Goal: Information Seeking & Learning: Learn about a topic

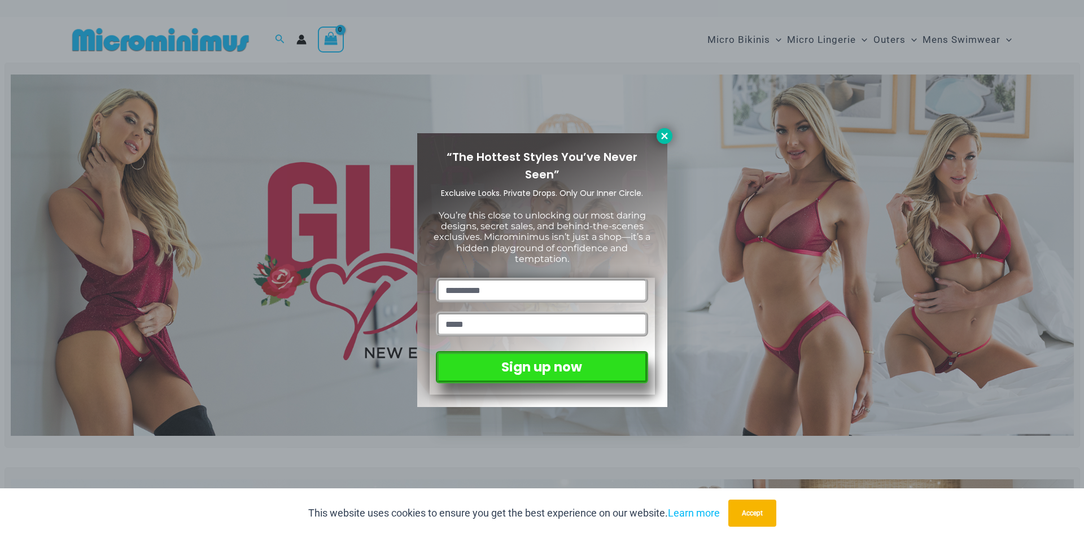
click at [661, 140] on icon at bounding box center [665, 136] width 10 height 10
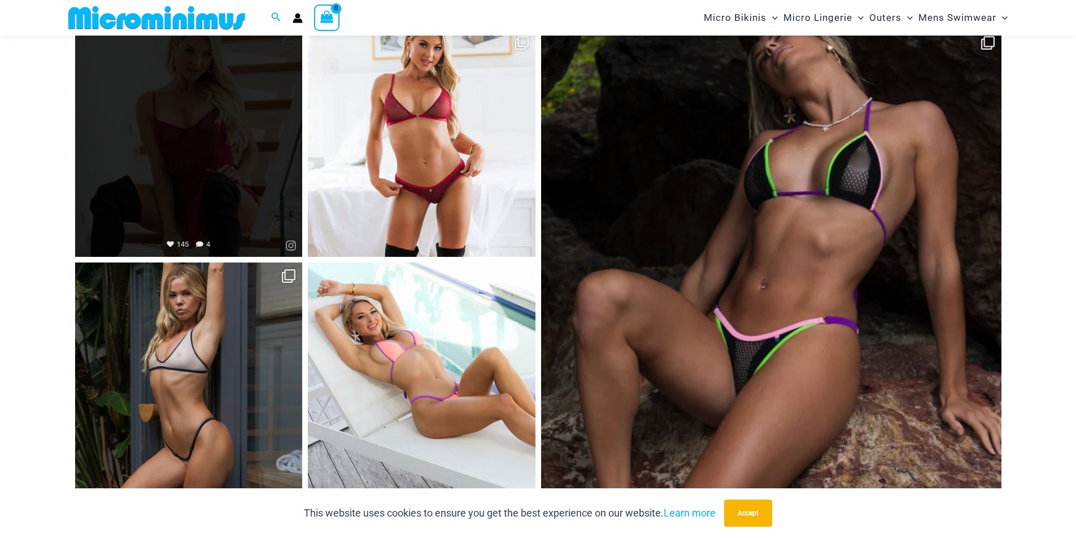
scroll to position [5247, 0]
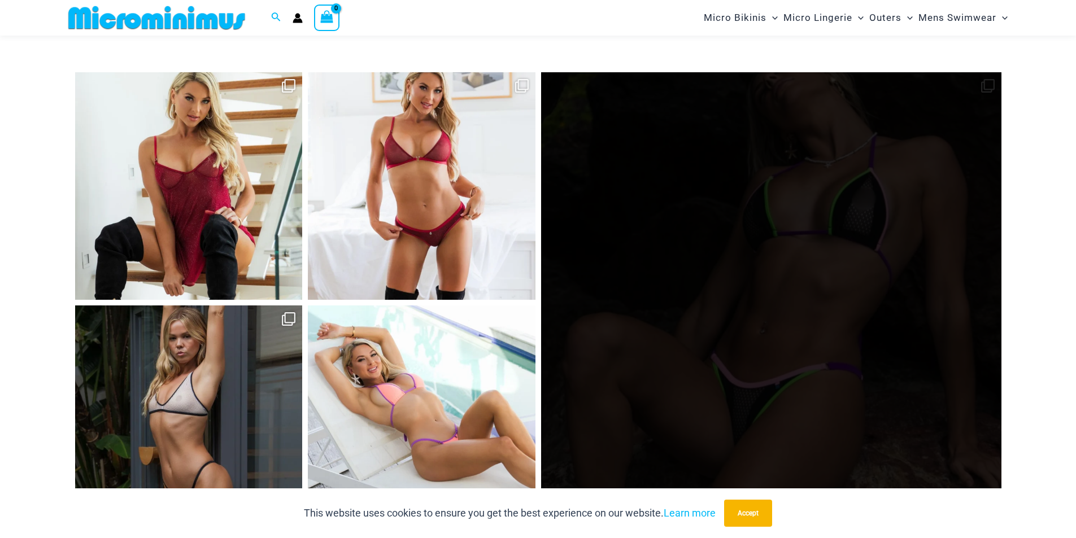
click at [992, 73] on link "Open" at bounding box center [771, 302] width 460 height 460
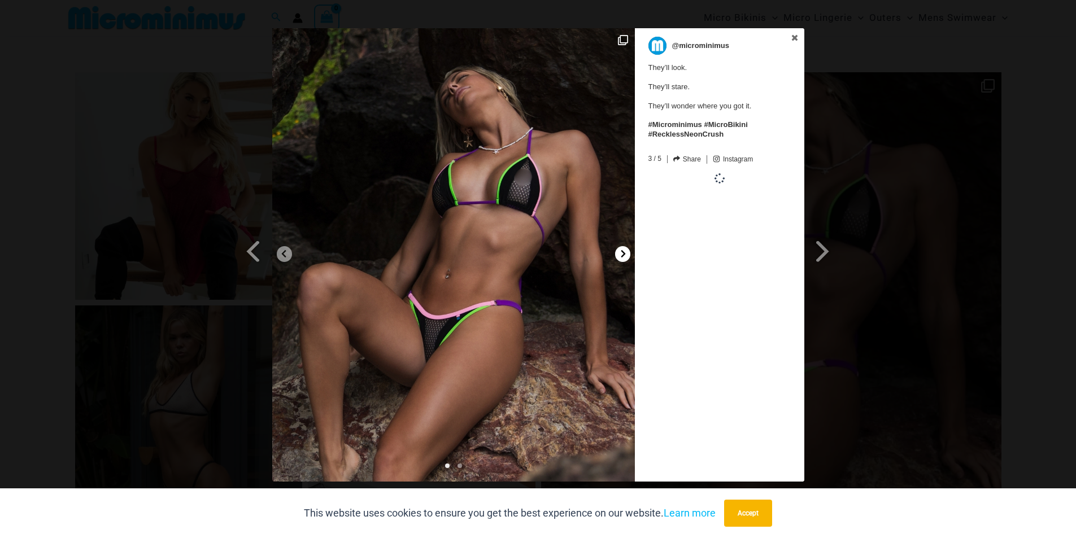
click at [626, 253] on icon at bounding box center [623, 254] width 8 height 8
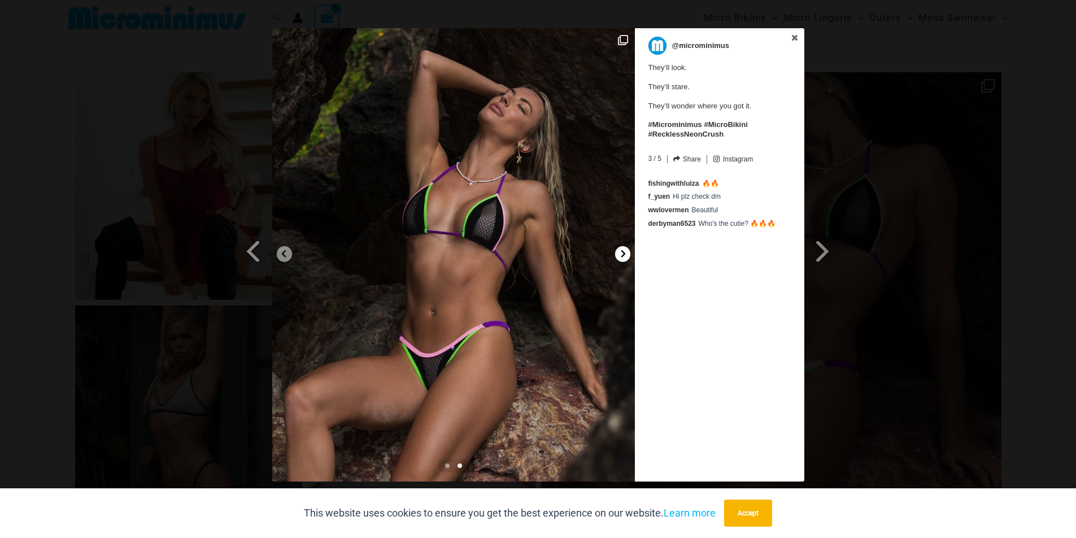
click at [626, 253] on icon at bounding box center [623, 254] width 8 height 8
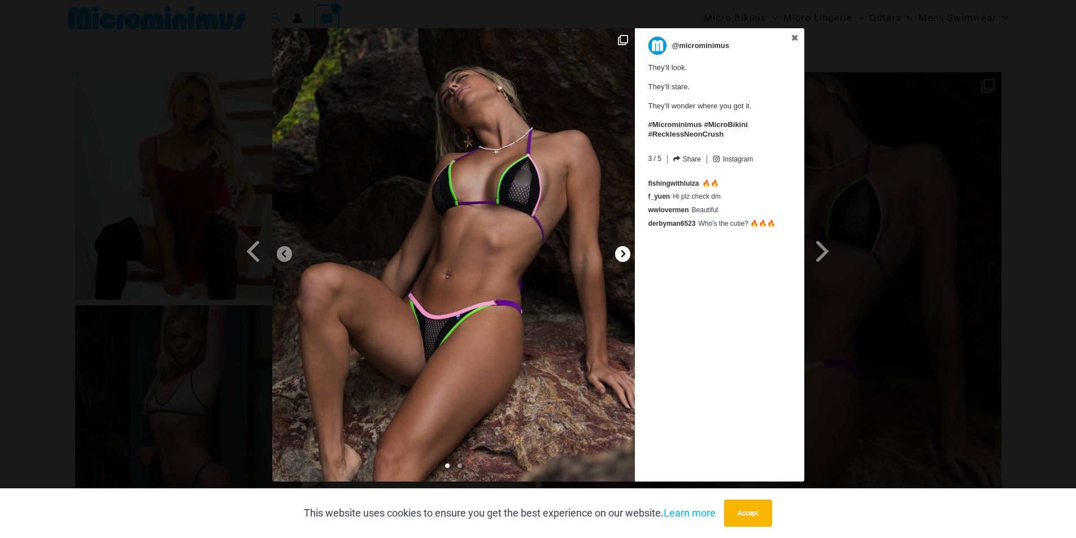
click at [626, 253] on icon at bounding box center [623, 254] width 8 height 8
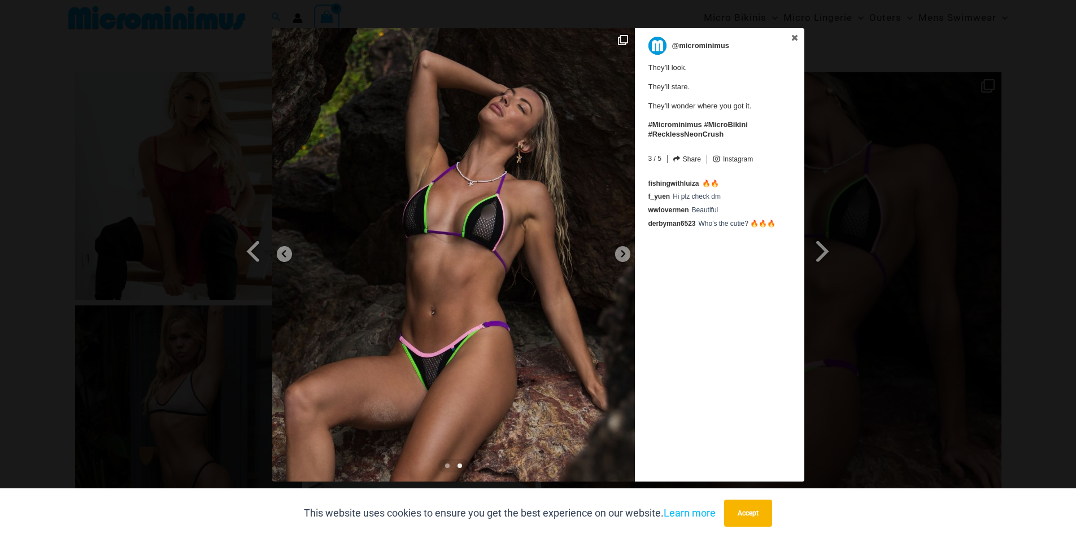
click at [870, 160] on div "Previous Slide Next Slide @microminimus They’ll look. They’ll stare. They’ll wo…" at bounding box center [538, 256] width 1076 height 456
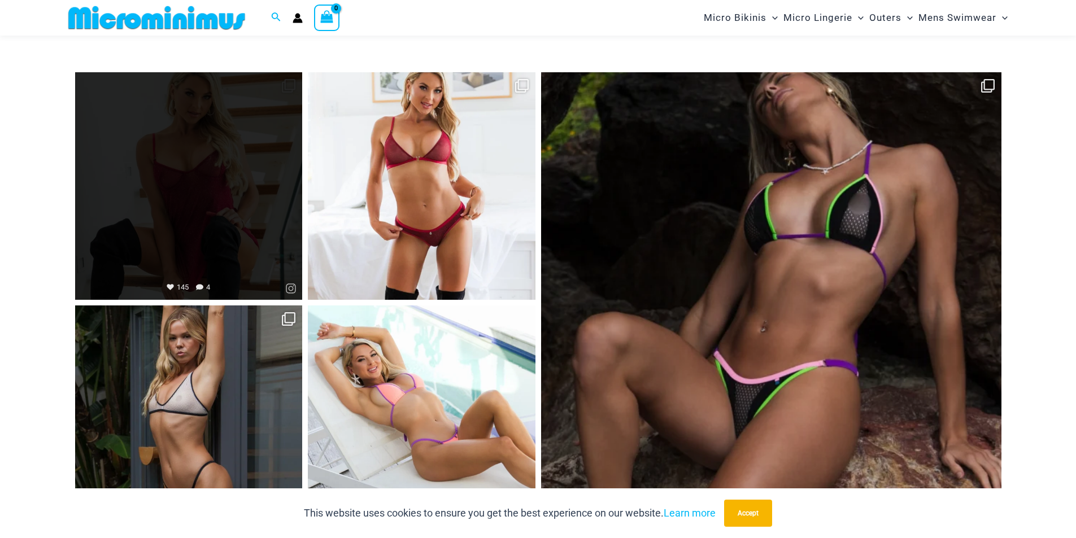
click at [294, 73] on link "Open" at bounding box center [189, 186] width 228 height 228
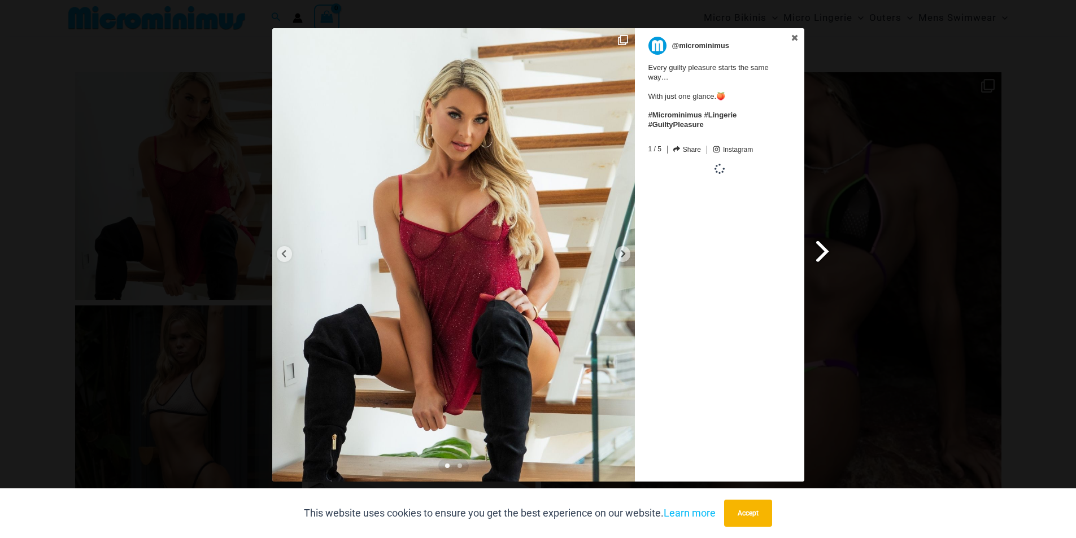
click at [829, 255] on span at bounding box center [822, 250] width 19 height 25
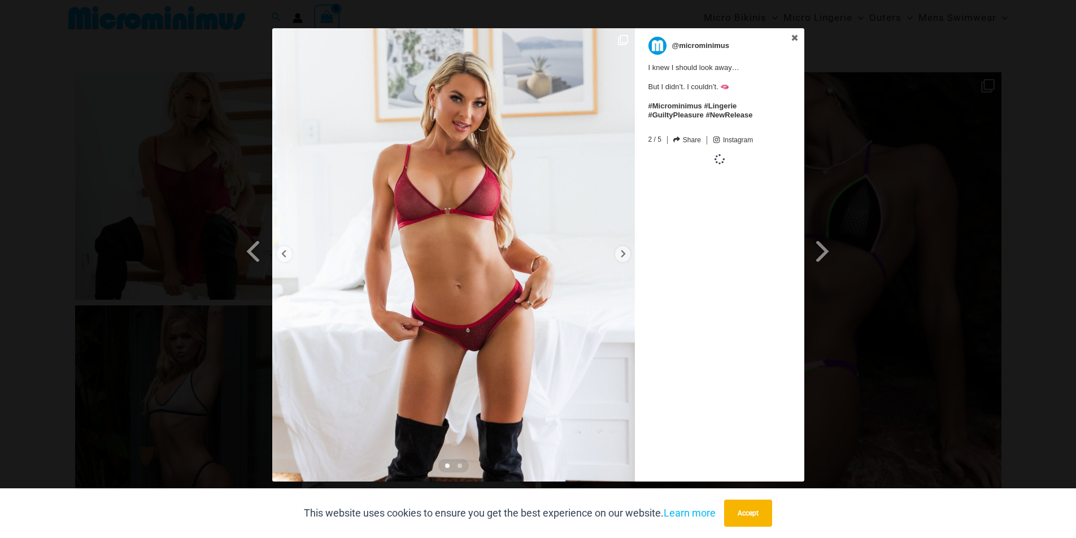
click at [828, 255] on span at bounding box center [822, 250] width 19 height 25
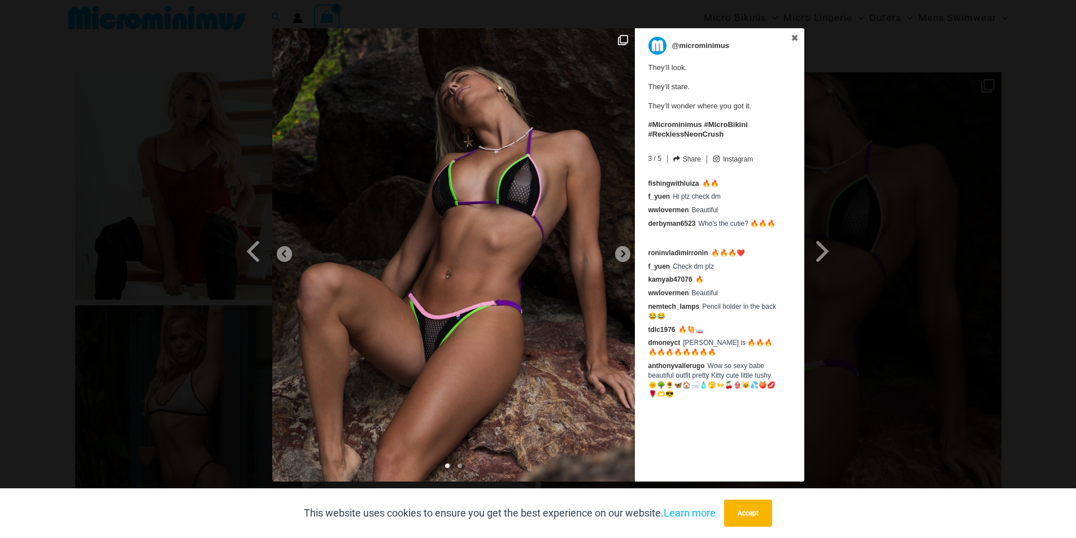
click at [864, 215] on div "Previous Slide Next Slide @microminimus They’ll look. They’ll stare. They’ll wo…" at bounding box center [538, 256] width 1076 height 456
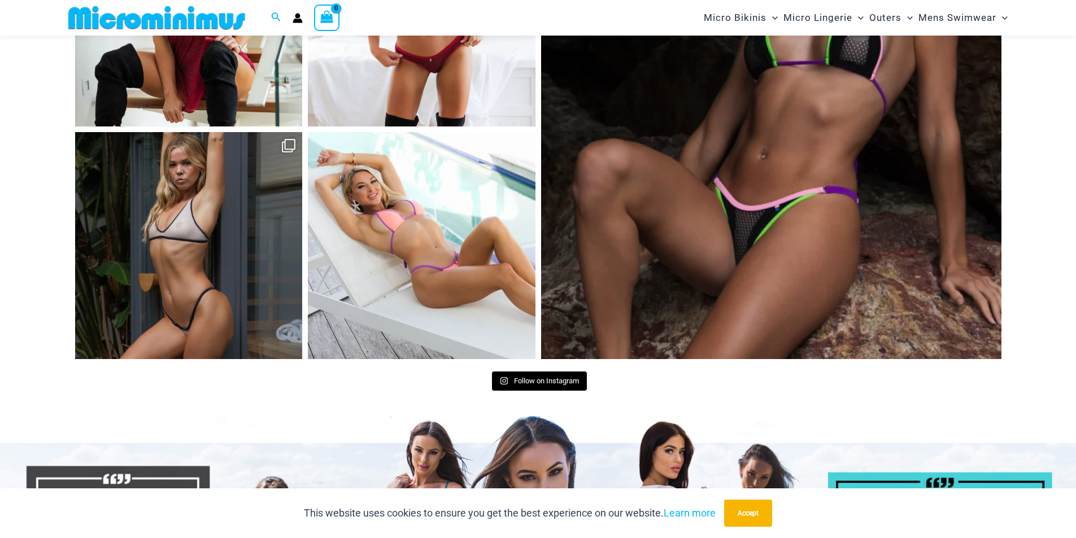
scroll to position [5417, 0]
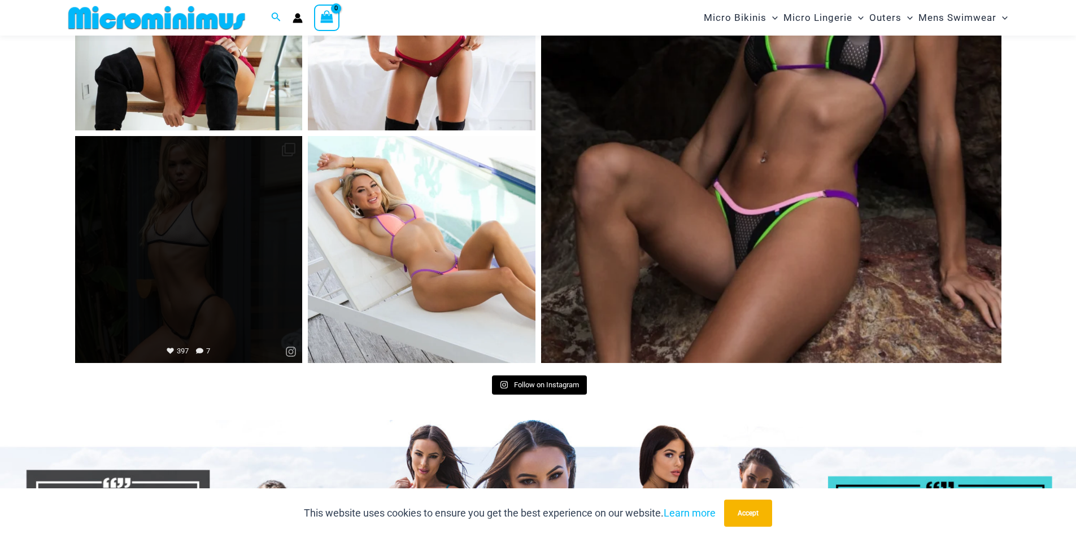
click at [196, 231] on link "Open" at bounding box center [189, 250] width 228 height 228
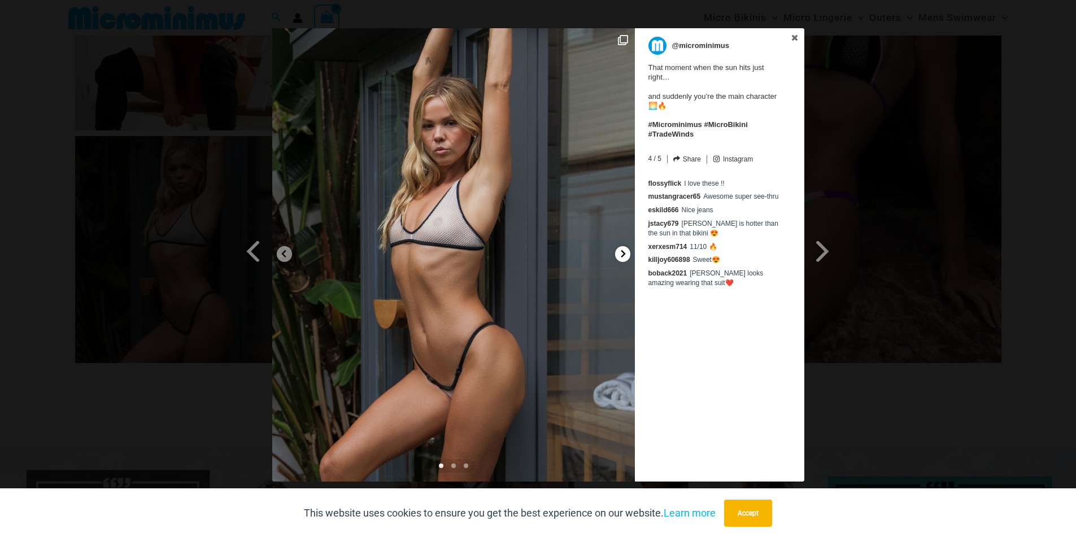
click at [621, 258] on div at bounding box center [622, 254] width 15 height 16
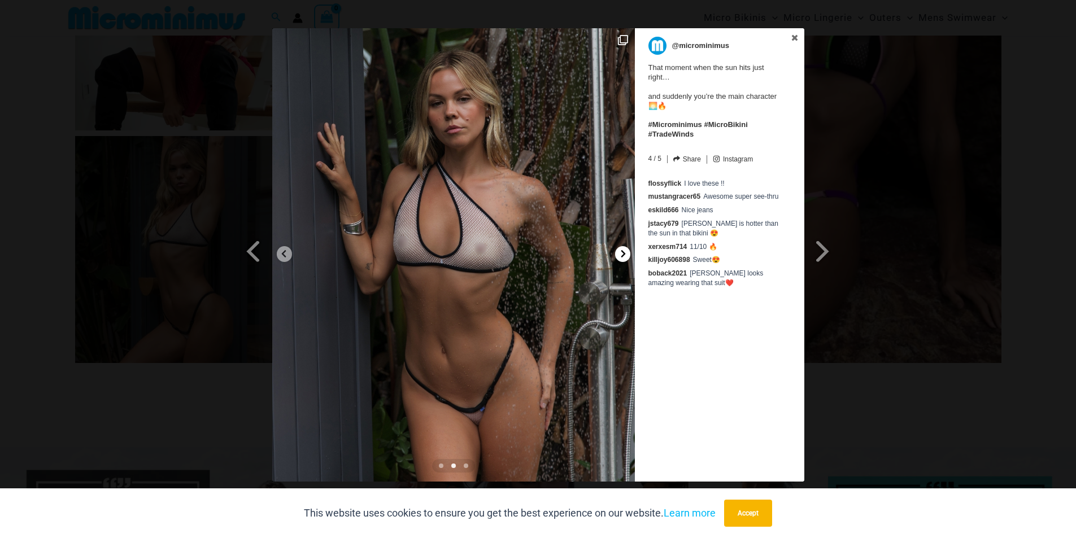
click at [621, 258] on div at bounding box center [622, 254] width 15 height 16
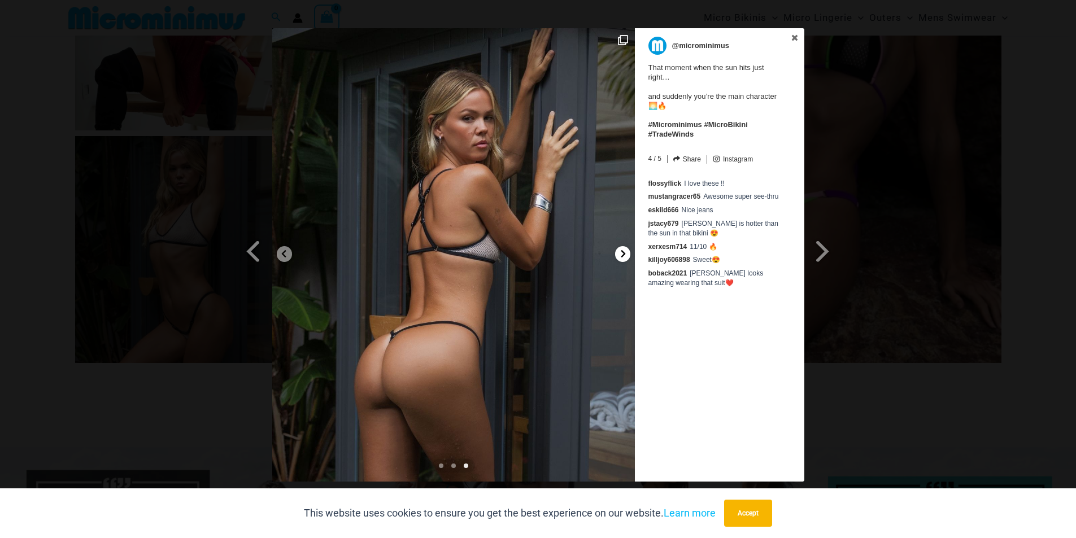
click at [621, 258] on div at bounding box center [622, 254] width 15 height 16
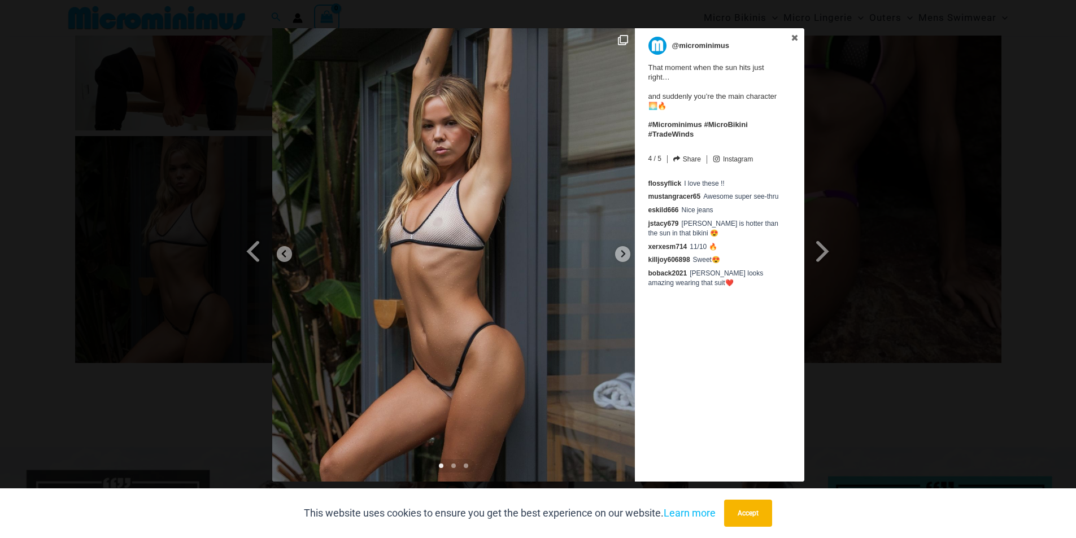
click at [915, 243] on div "Previous Slide Next Slide @microminimus That moment when the sun hits just righ…" at bounding box center [538, 256] width 1076 height 456
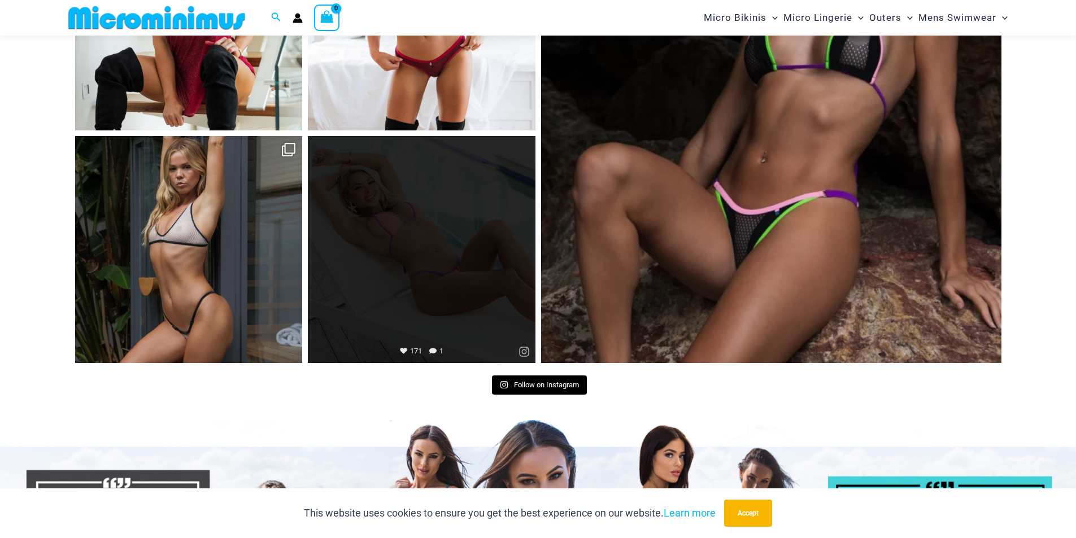
click at [444, 243] on link "Open" at bounding box center [422, 250] width 228 height 228
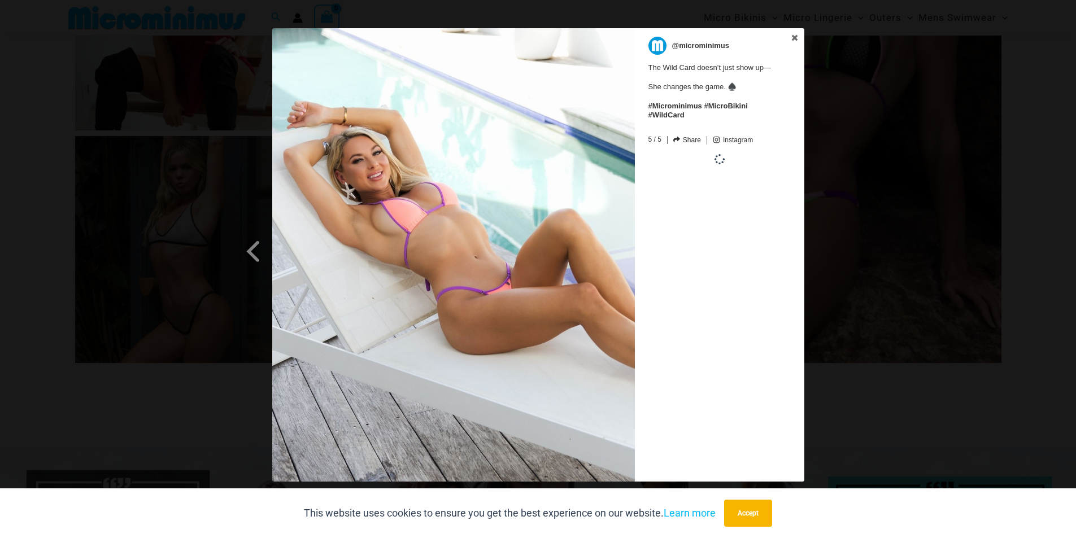
click at [853, 246] on div "Previous Slide Next Slide @microminimus The Wild Card doesn’t just show up— She…" at bounding box center [538, 256] width 1076 height 456
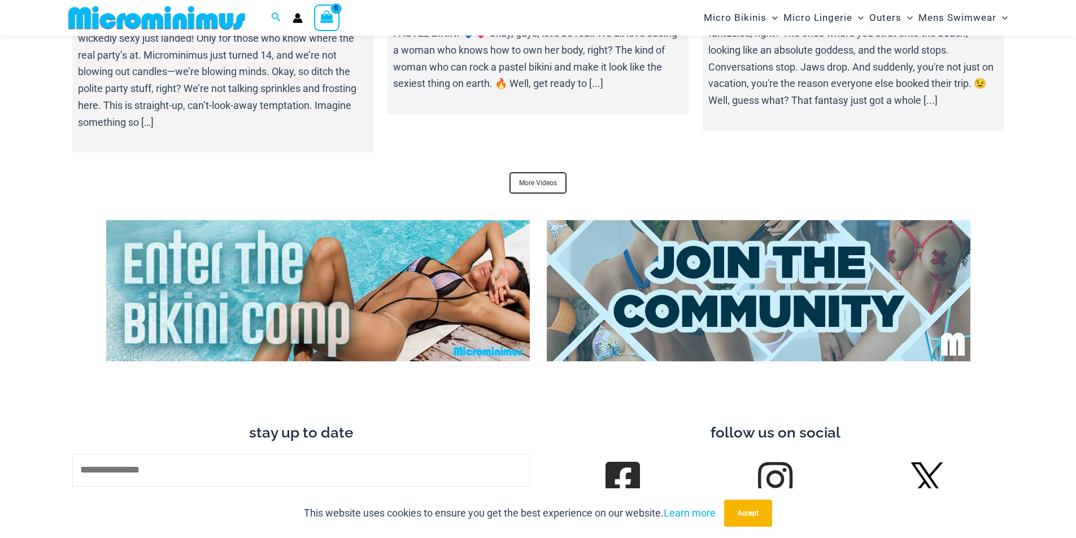
scroll to position [4683, 0]
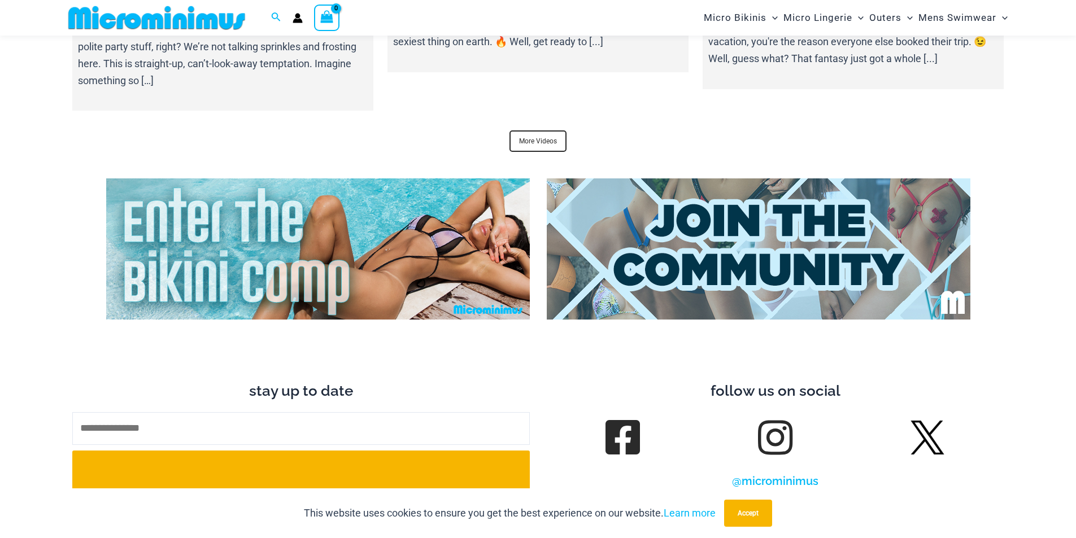
click at [338, 235] on img at bounding box center [318, 248] width 424 height 141
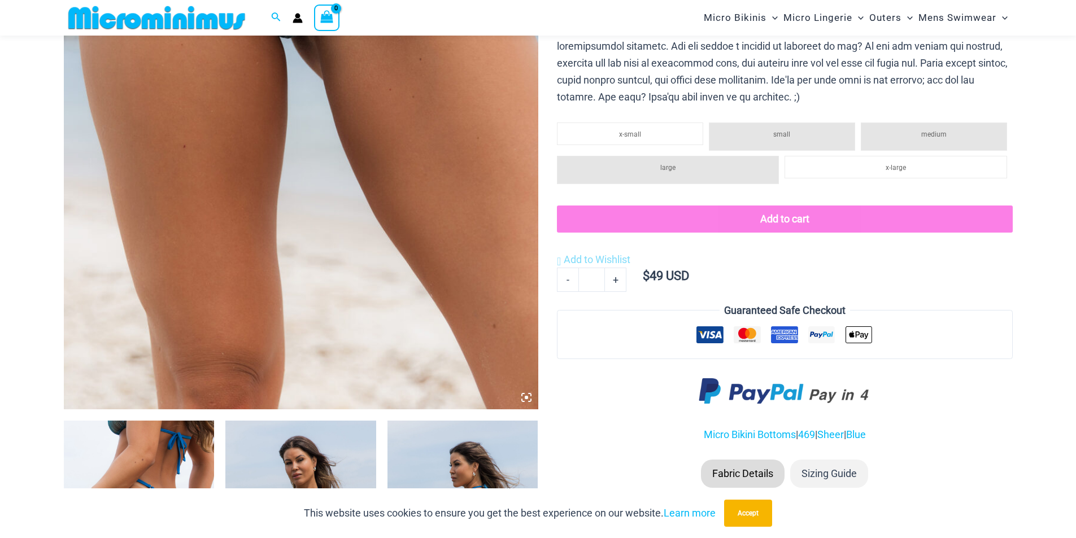
scroll to position [442, 0]
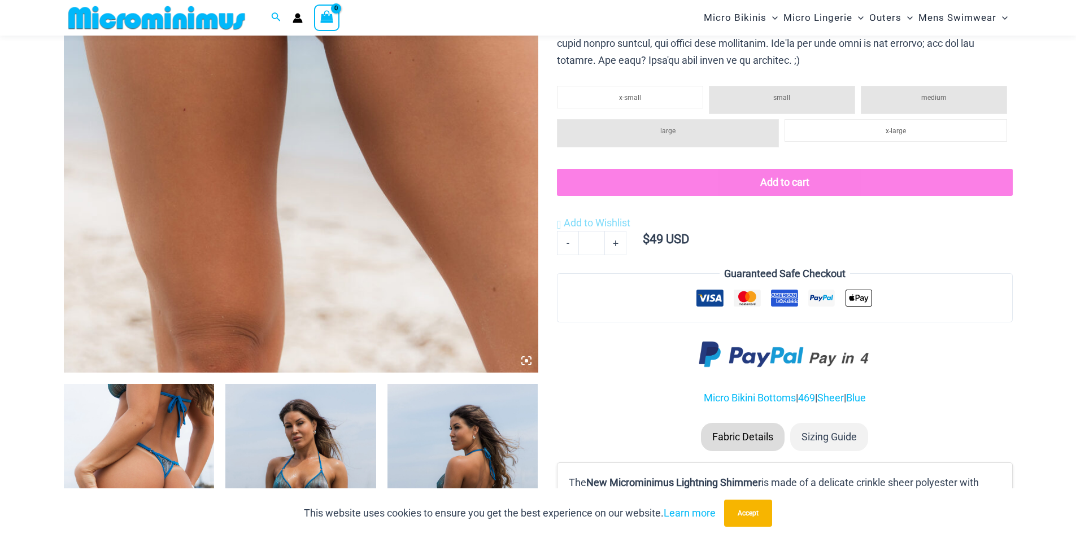
click at [525, 365] on icon at bounding box center [526, 361] width 10 height 10
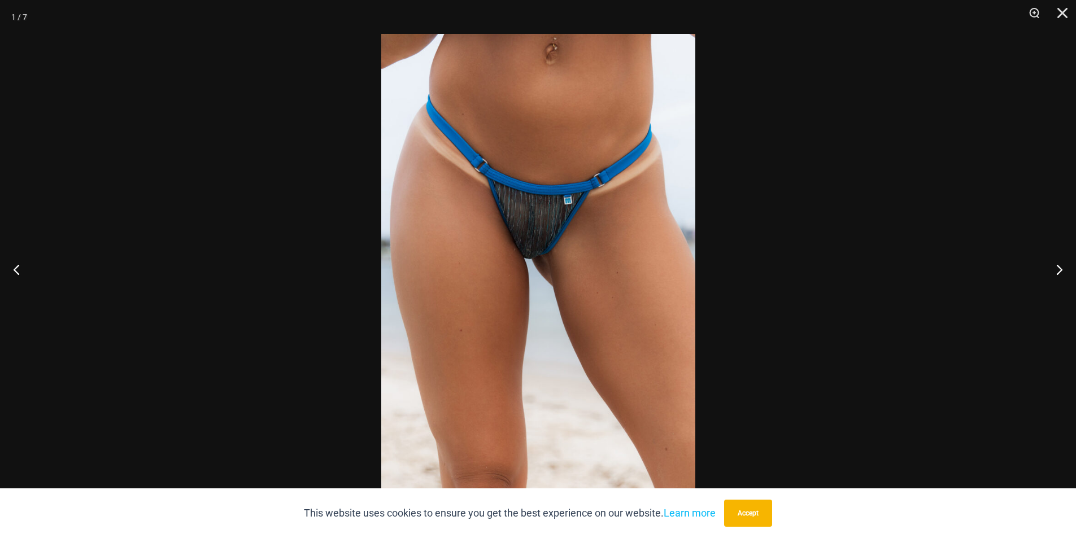
click at [529, 224] on img at bounding box center [538, 269] width 314 height 470
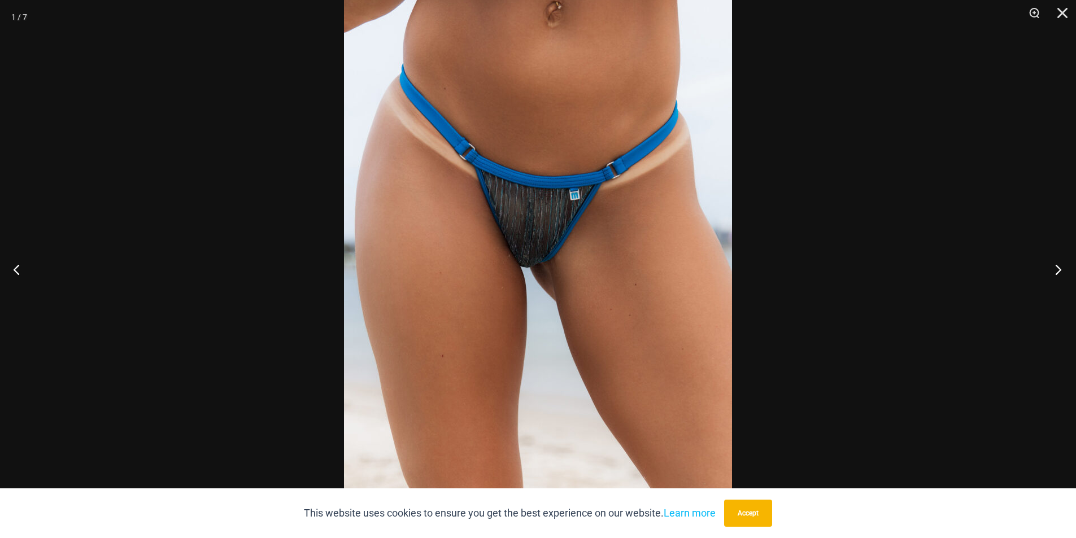
click at [1059, 267] on button "Next" at bounding box center [1054, 269] width 42 height 56
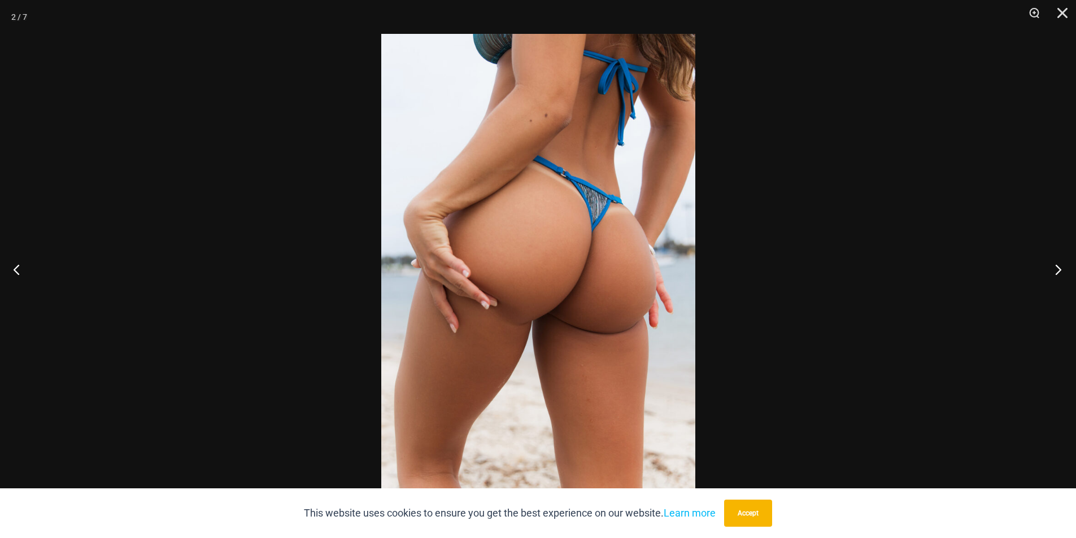
click at [1059, 264] on button "Next" at bounding box center [1054, 269] width 42 height 56
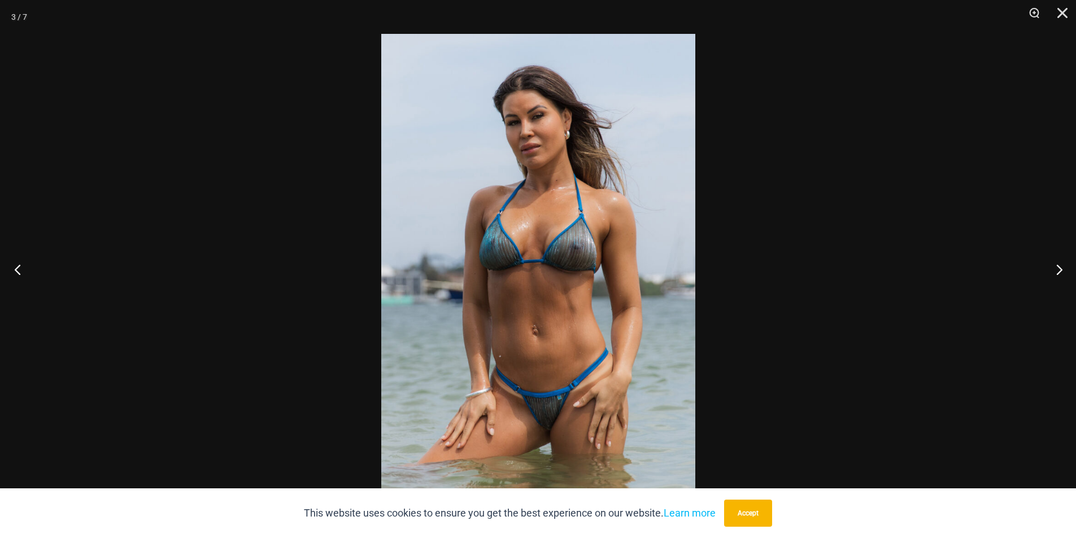
click at [21, 269] on button "Previous" at bounding box center [21, 269] width 42 height 56
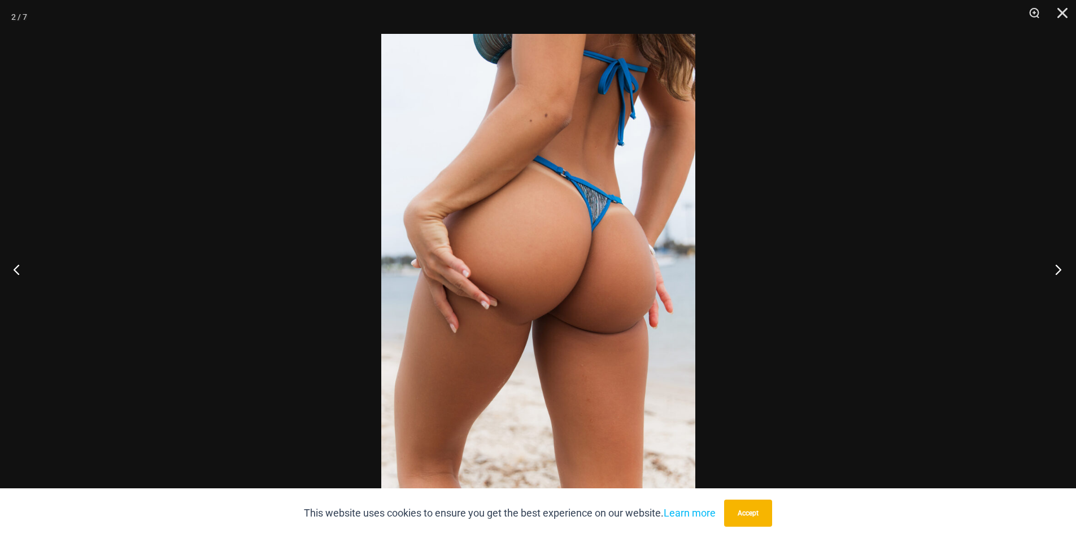
click at [1055, 266] on button "Next" at bounding box center [1054, 269] width 42 height 56
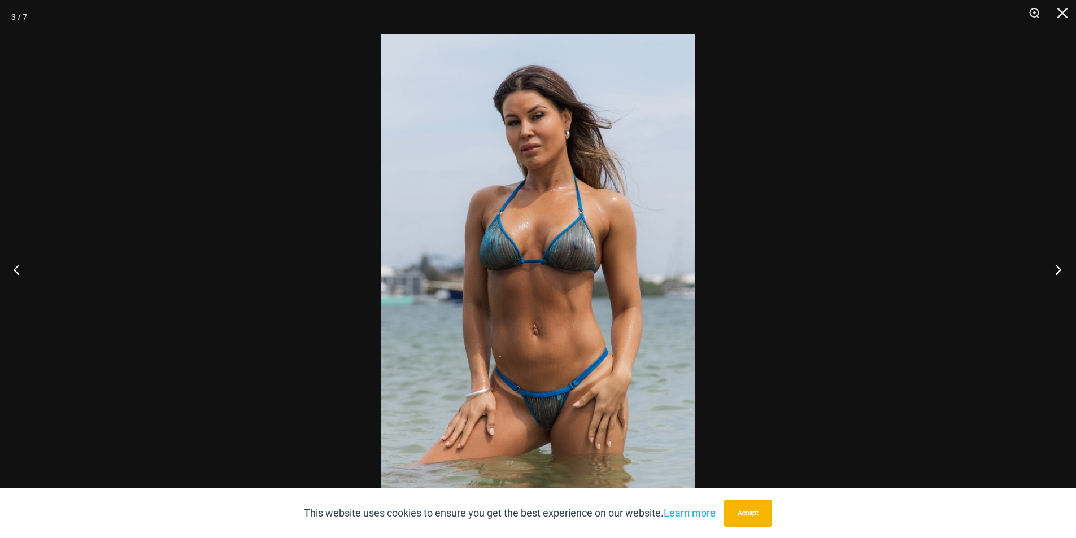
click at [1055, 266] on button "Next" at bounding box center [1054, 269] width 42 height 56
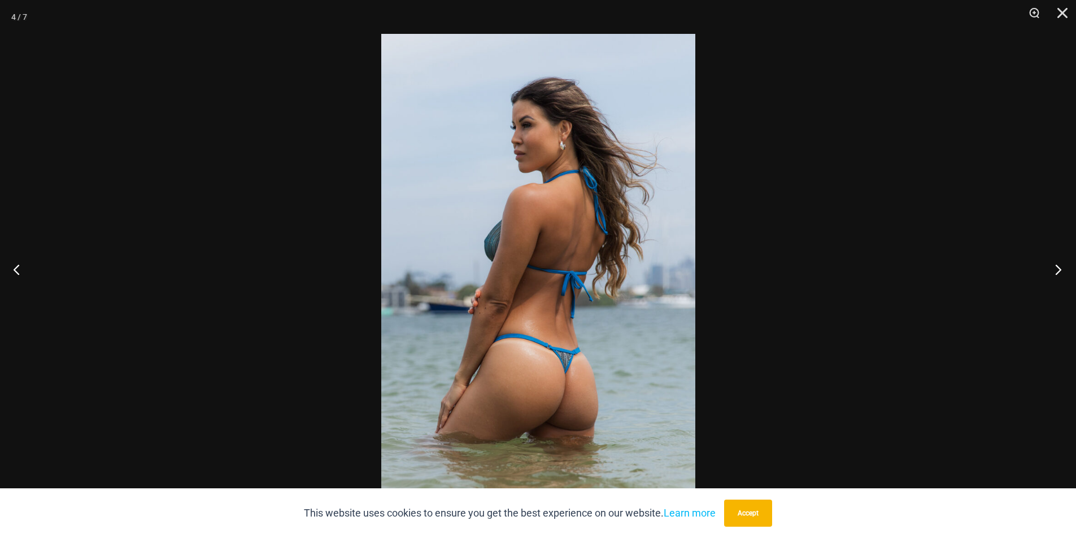
click at [1055, 266] on button "Next" at bounding box center [1054, 269] width 42 height 56
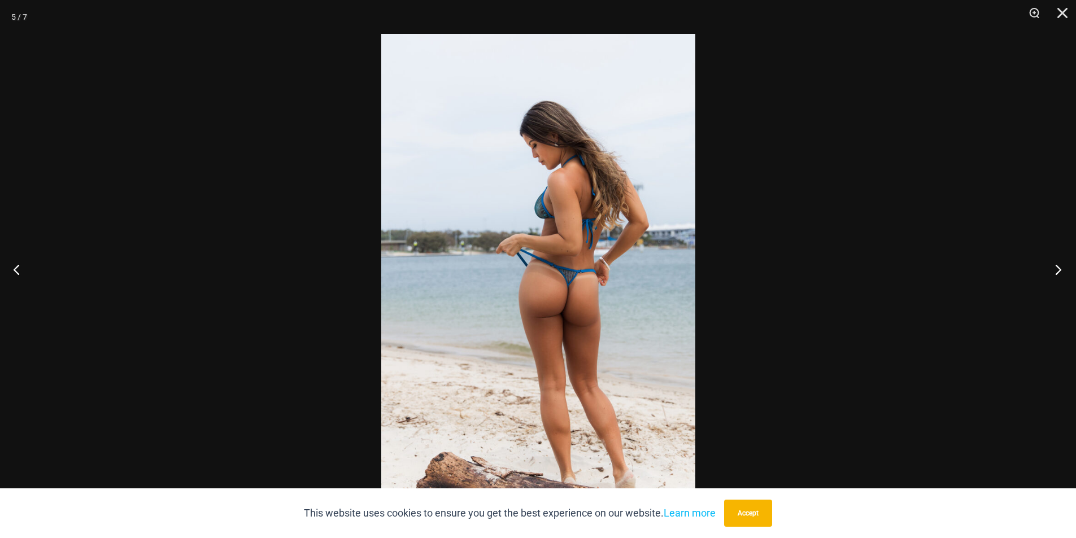
click at [1055, 266] on button "Next" at bounding box center [1054, 269] width 42 height 56
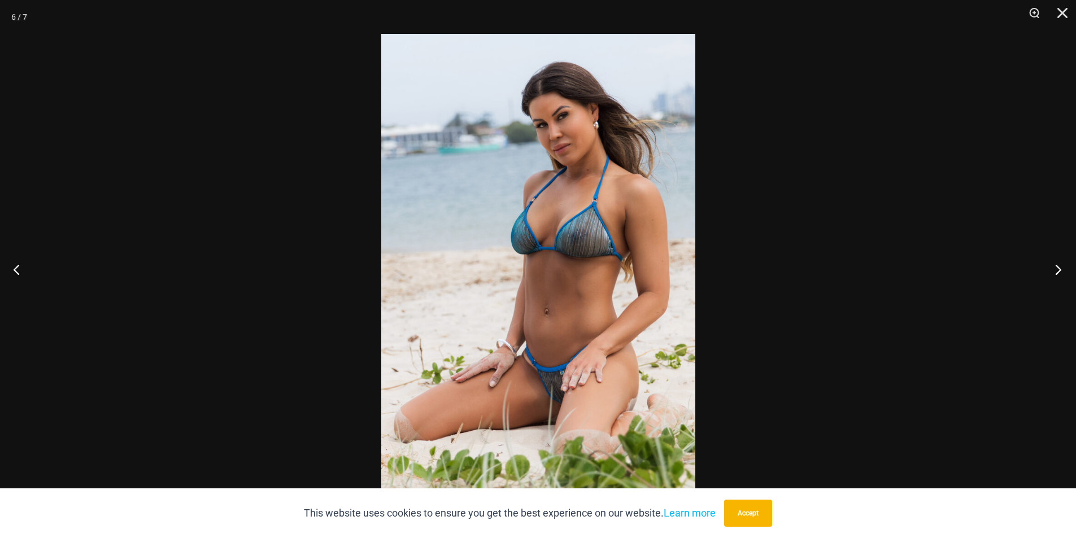
click at [1055, 266] on button "Next" at bounding box center [1054, 269] width 42 height 56
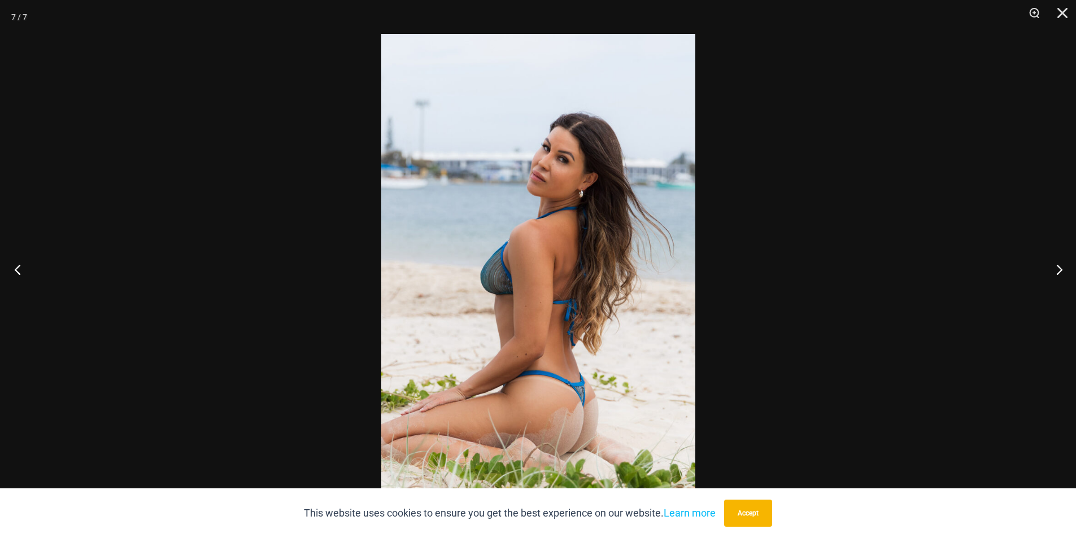
click at [16, 279] on button "Previous" at bounding box center [21, 269] width 42 height 56
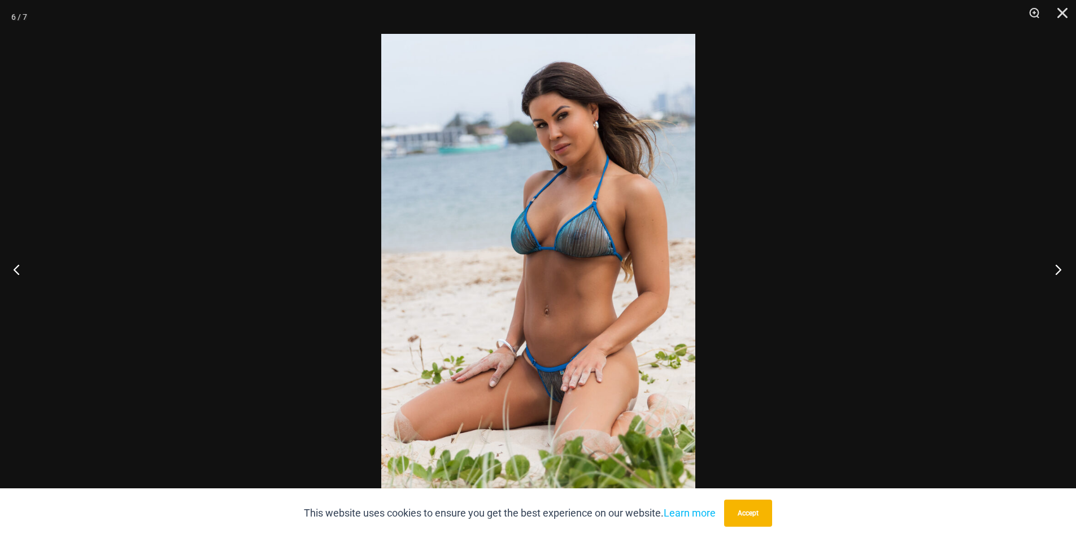
click at [1055, 260] on button "Next" at bounding box center [1054, 269] width 42 height 56
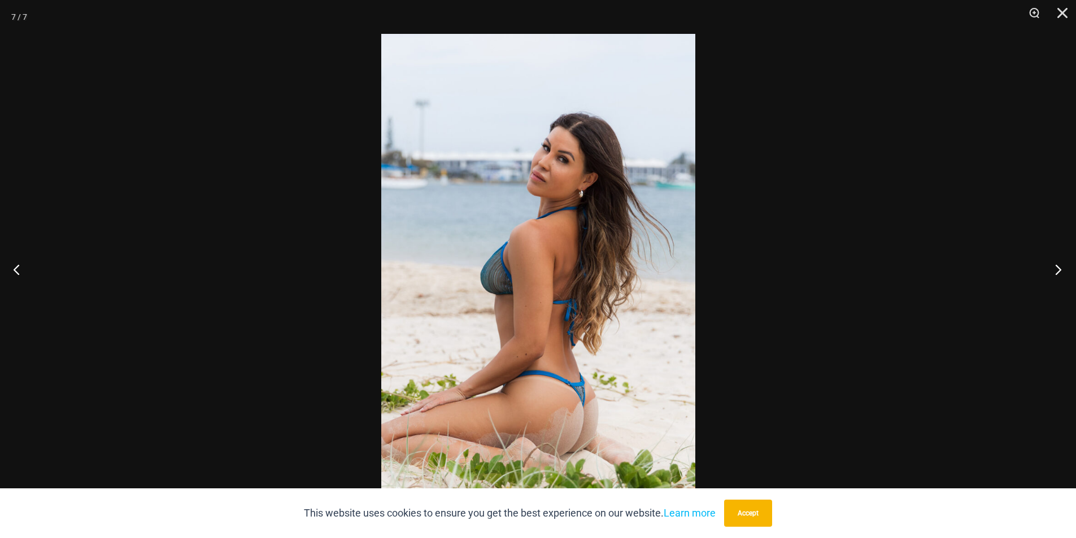
click at [1055, 260] on button "Next" at bounding box center [1054, 269] width 42 height 56
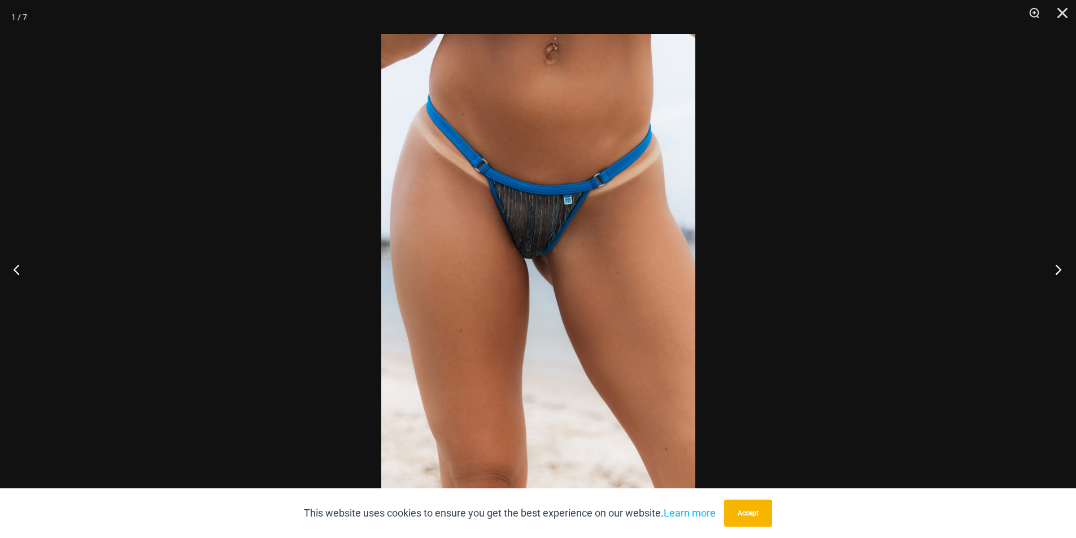
click at [1055, 260] on button "Next" at bounding box center [1054, 269] width 42 height 56
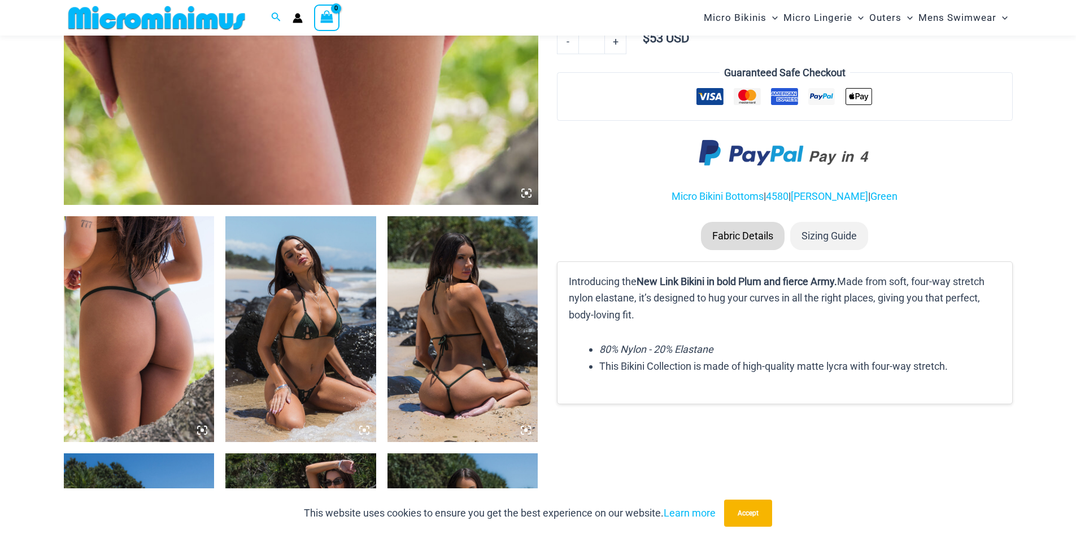
scroll to position [612, 0]
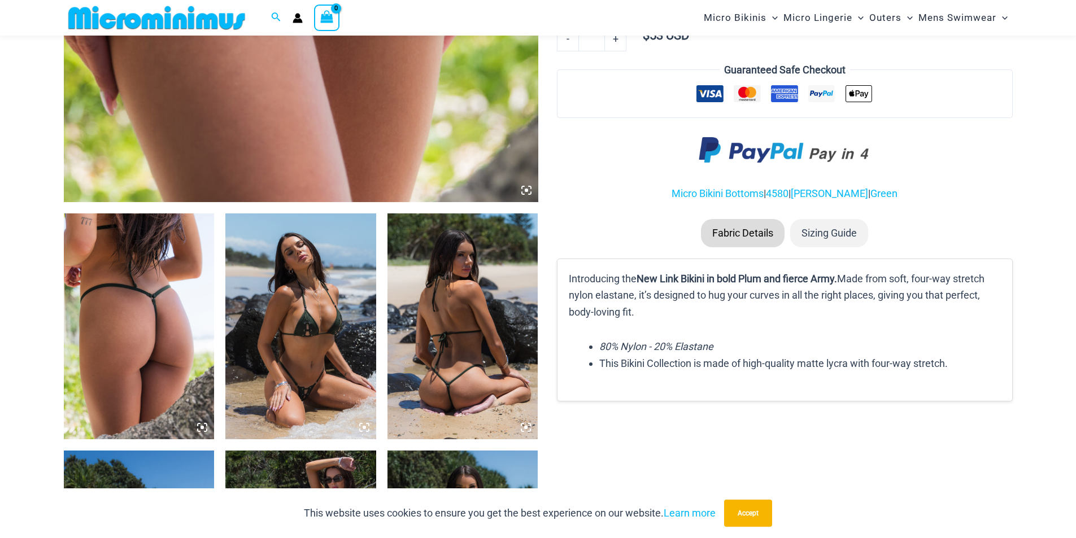
click at [524, 194] on icon at bounding box center [523, 193] width 2 height 2
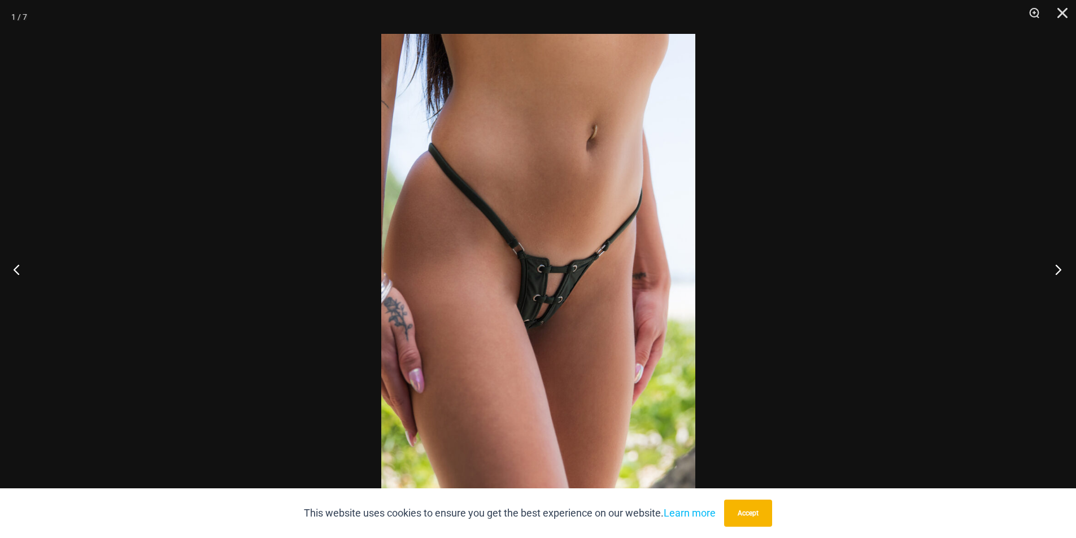
click at [1068, 271] on button "Next" at bounding box center [1054, 269] width 42 height 56
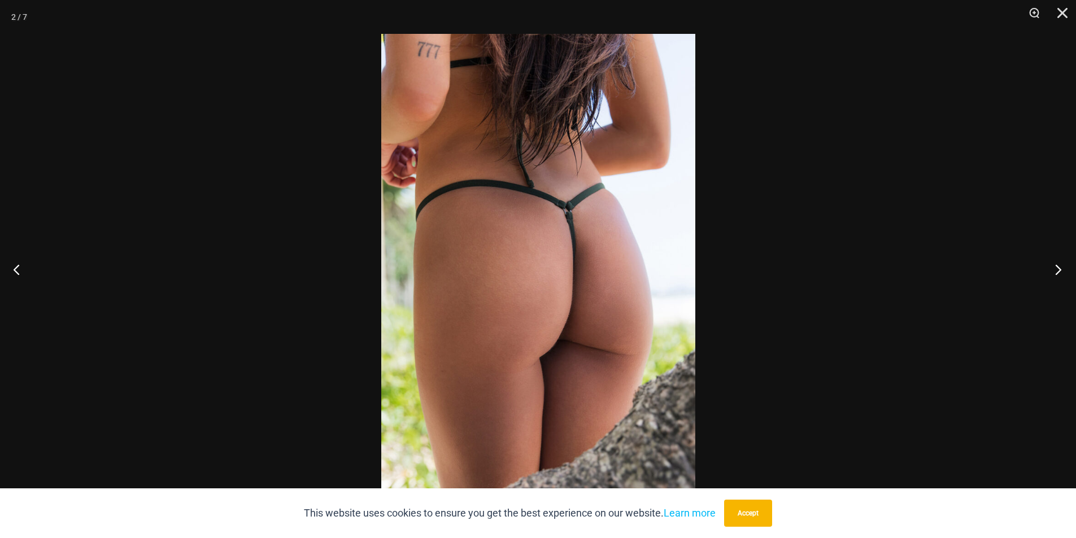
click at [1068, 271] on button "Next" at bounding box center [1054, 269] width 42 height 56
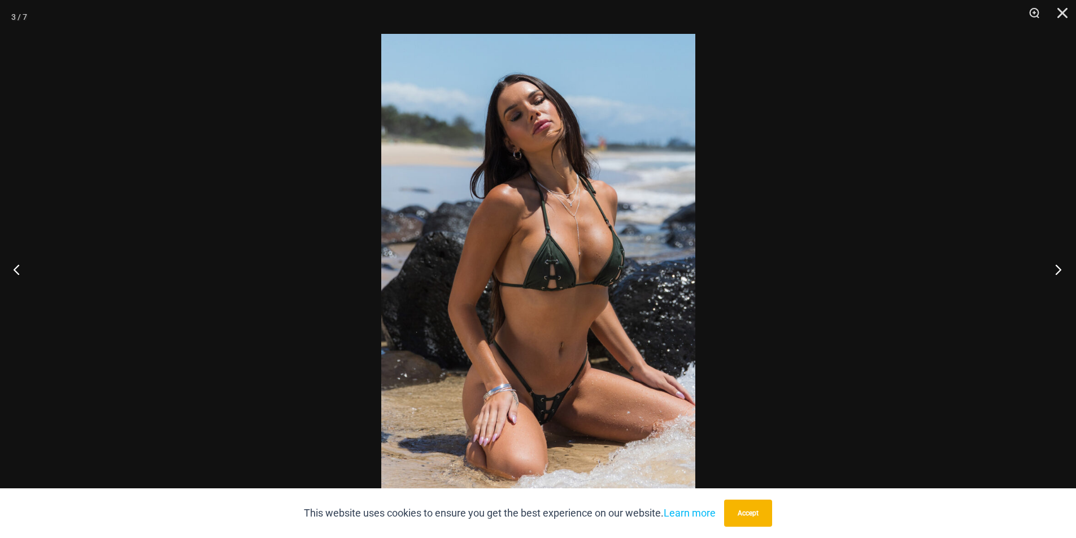
click at [1068, 271] on button "Next" at bounding box center [1054, 269] width 42 height 56
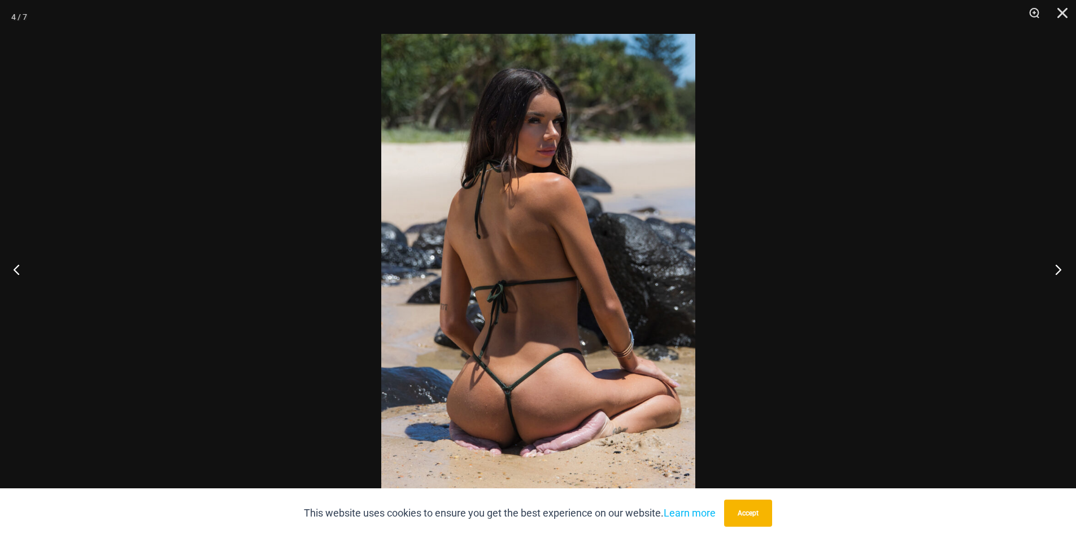
click at [1068, 271] on button "Next" at bounding box center [1054, 269] width 42 height 56
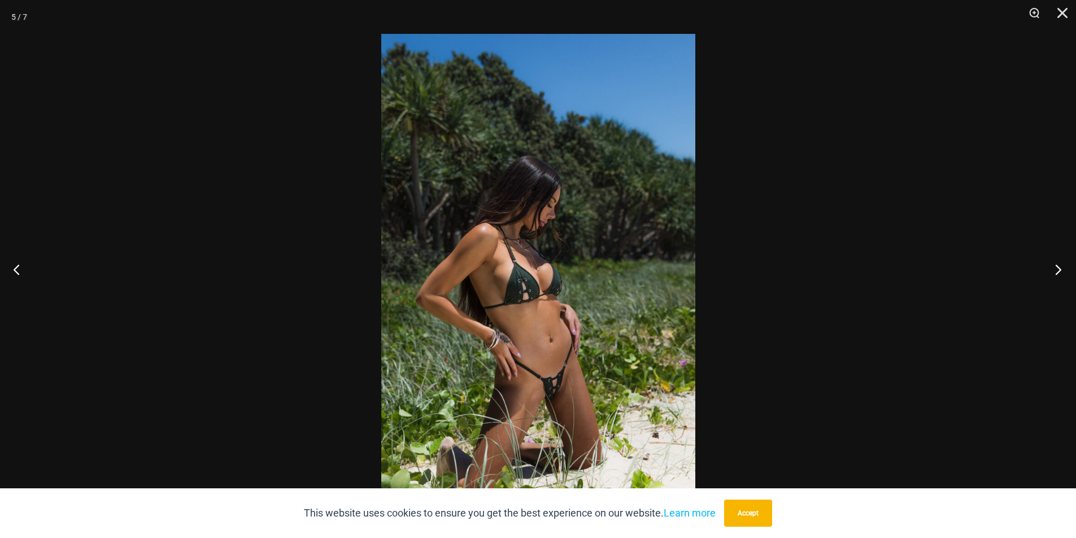
click at [1068, 271] on button "Next" at bounding box center [1054, 269] width 42 height 56
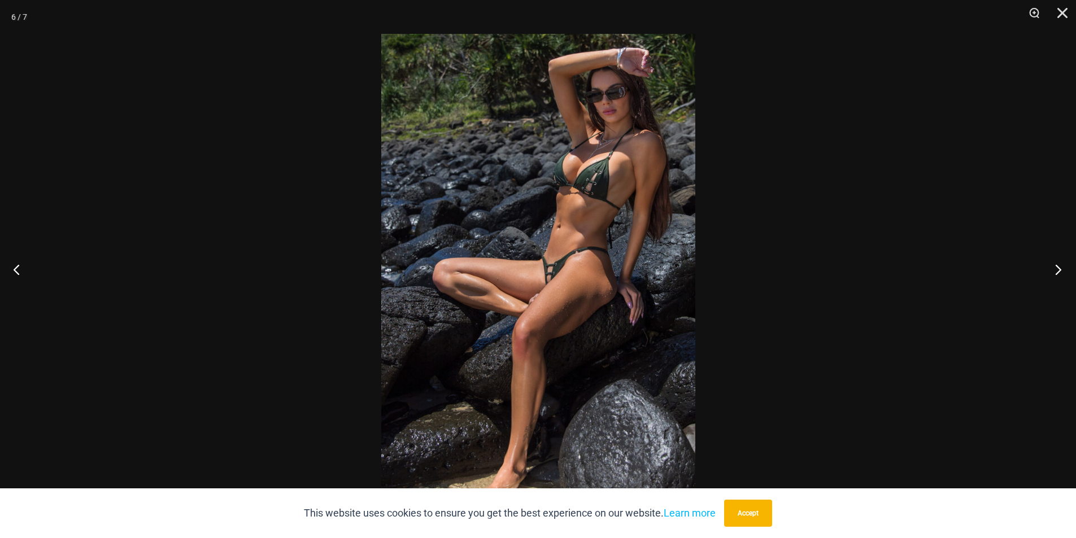
click at [1068, 271] on button "Next" at bounding box center [1054, 269] width 42 height 56
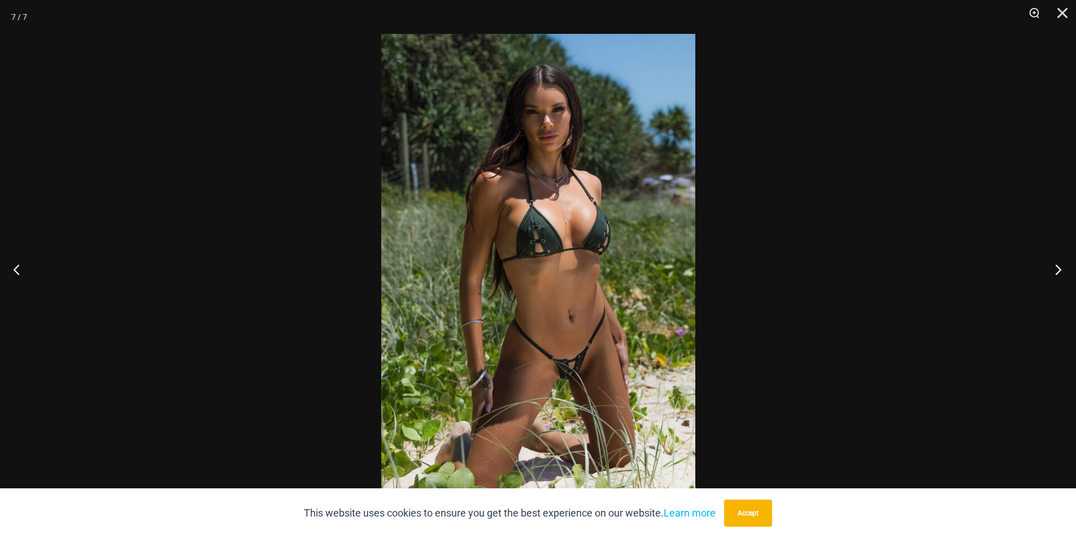
click at [1068, 271] on button "Next" at bounding box center [1054, 269] width 42 height 56
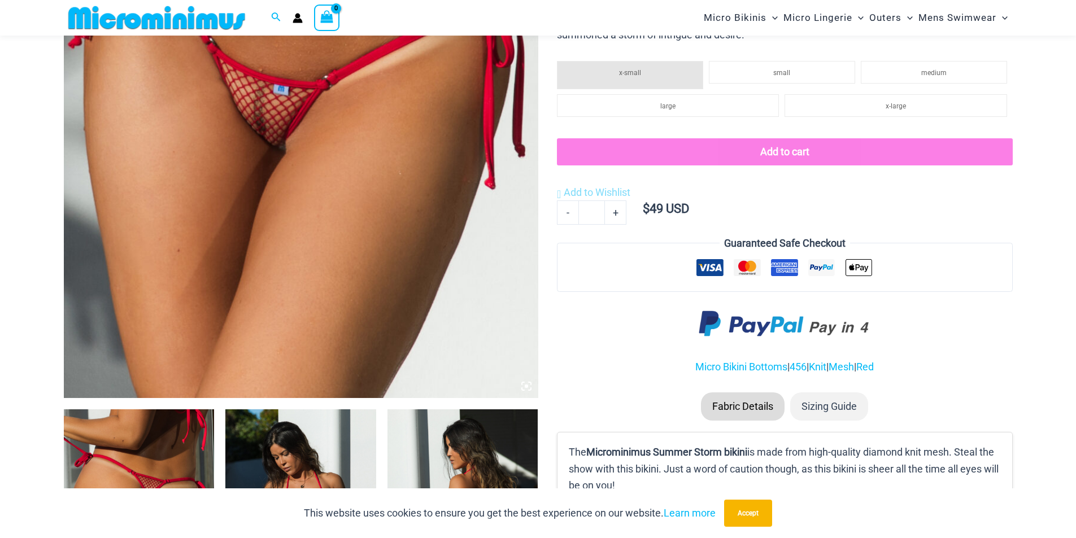
scroll to position [442, 0]
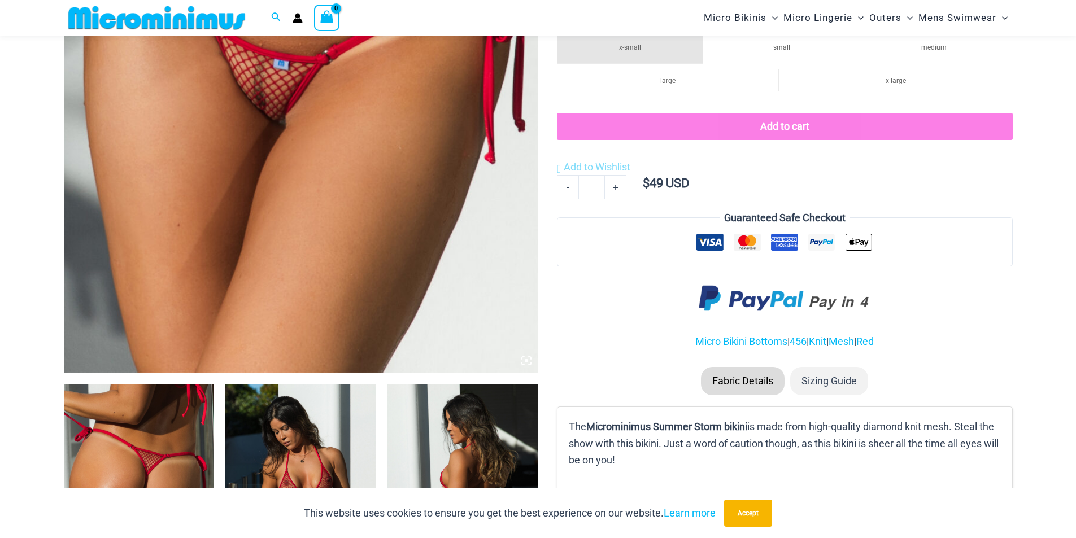
click at [527, 364] on icon at bounding box center [526, 361] width 10 height 10
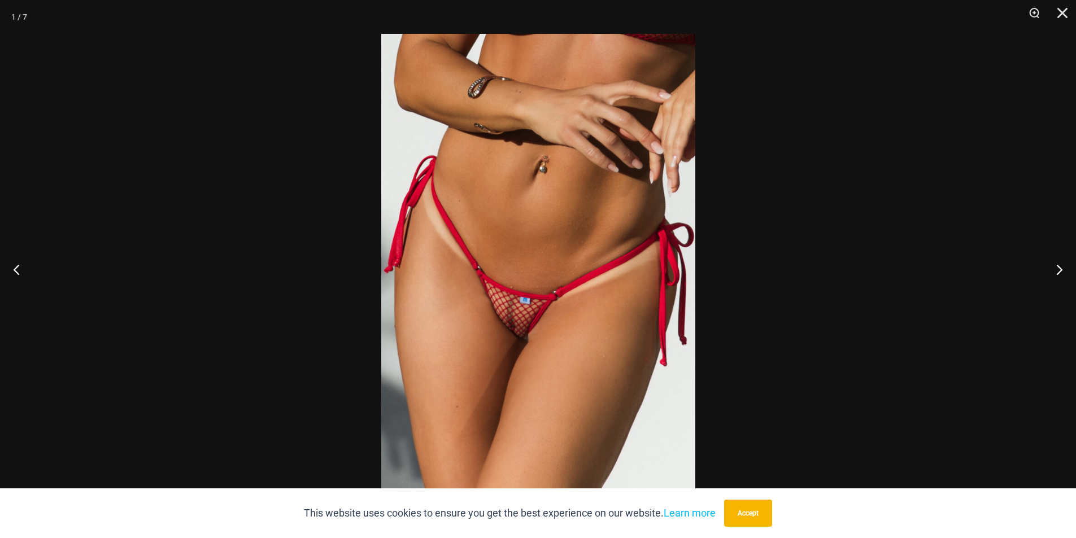
click at [522, 329] on img at bounding box center [538, 269] width 314 height 470
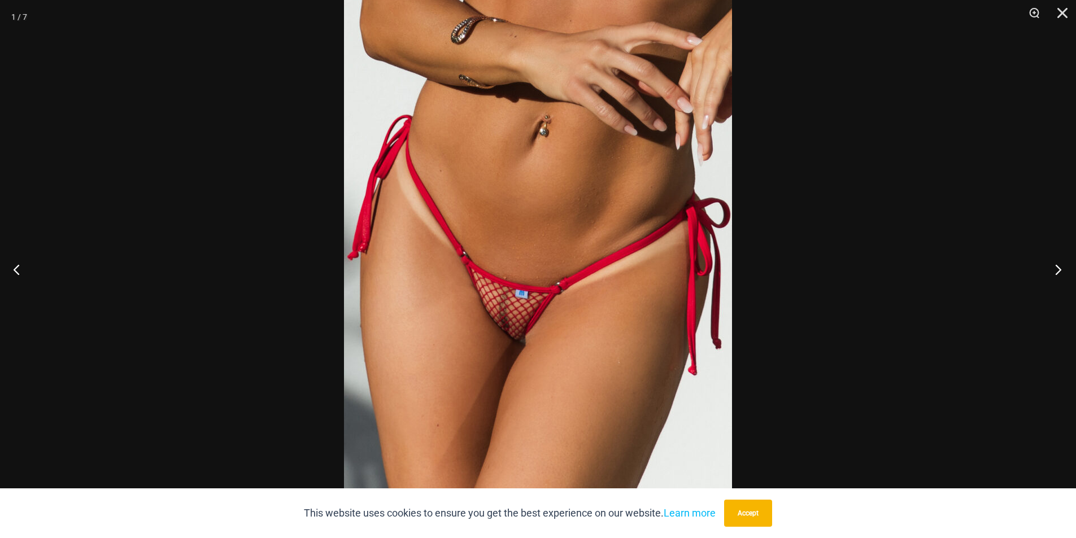
click at [1054, 270] on button "Next" at bounding box center [1054, 269] width 42 height 56
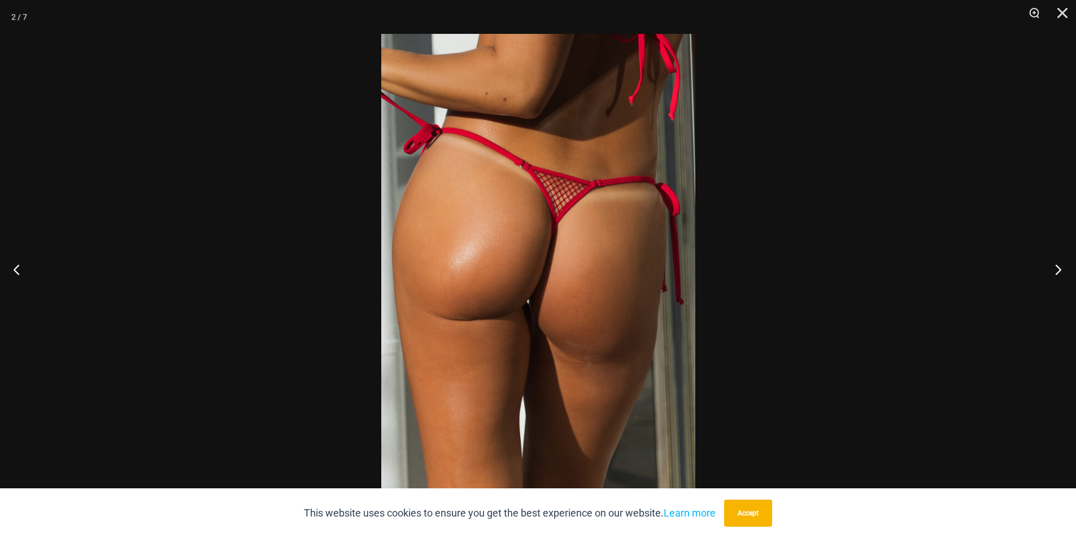
click at [1060, 259] on button "Next" at bounding box center [1054, 269] width 42 height 56
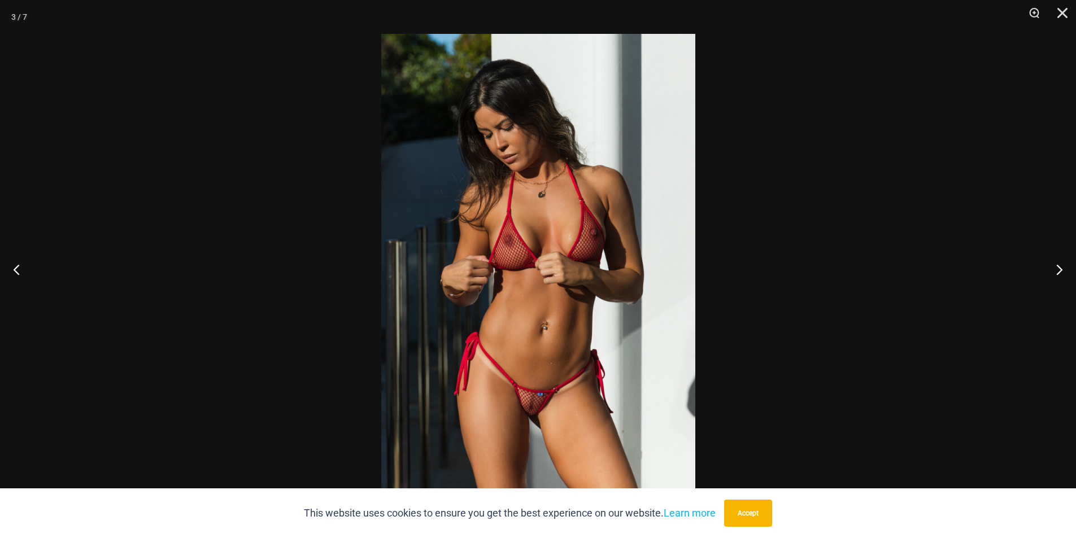
click at [522, 344] on img at bounding box center [538, 269] width 314 height 470
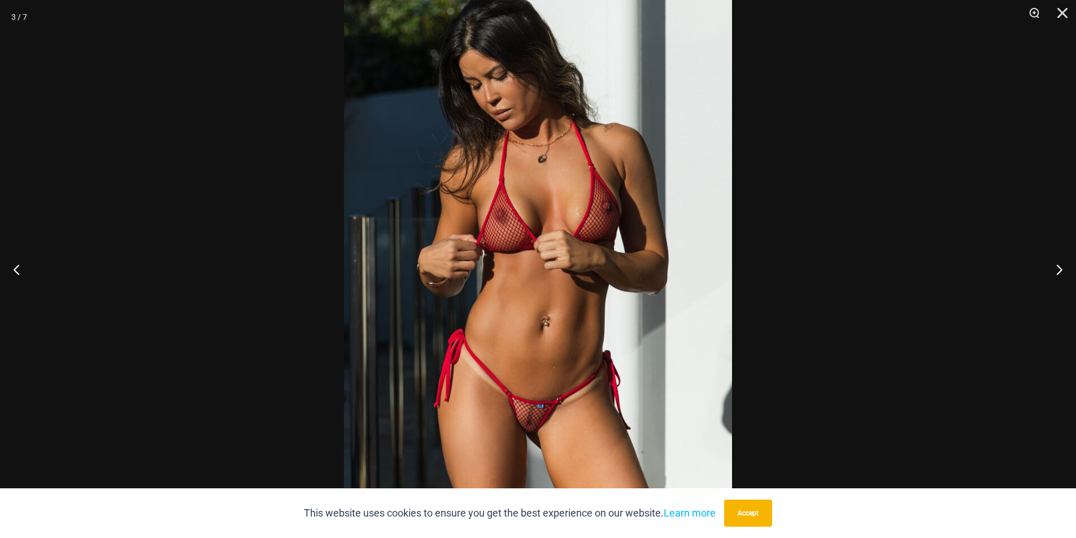
click at [511, 346] on img at bounding box center [538, 251] width 388 height 582
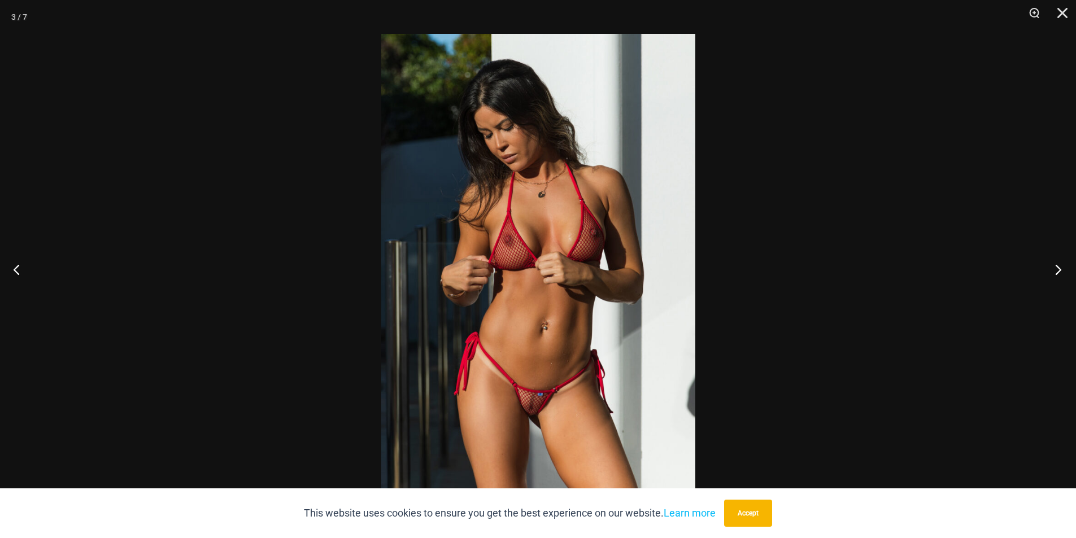
click at [1051, 258] on button "Next" at bounding box center [1054, 269] width 42 height 56
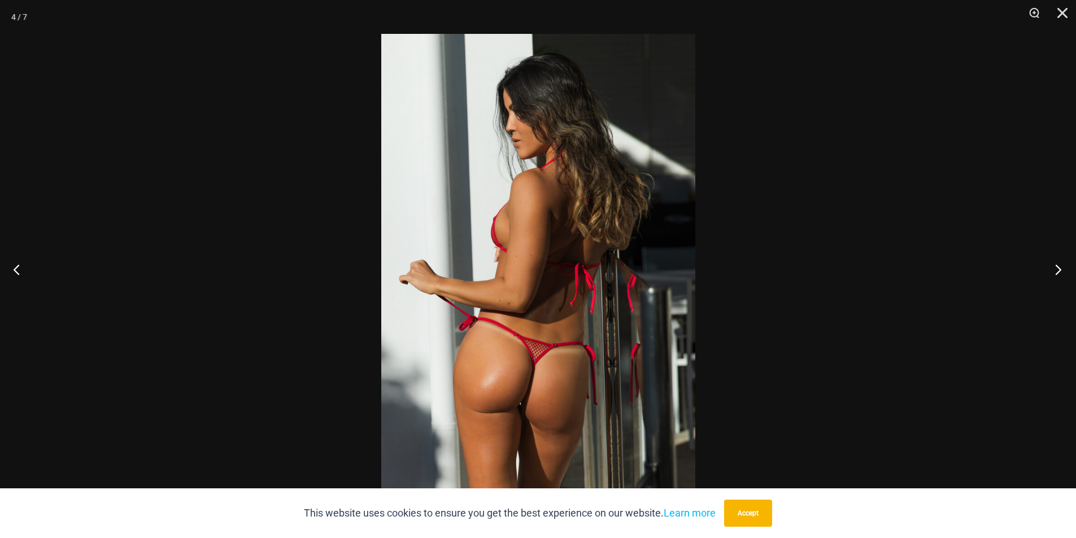
click at [1051, 259] on button "Next" at bounding box center [1054, 269] width 42 height 56
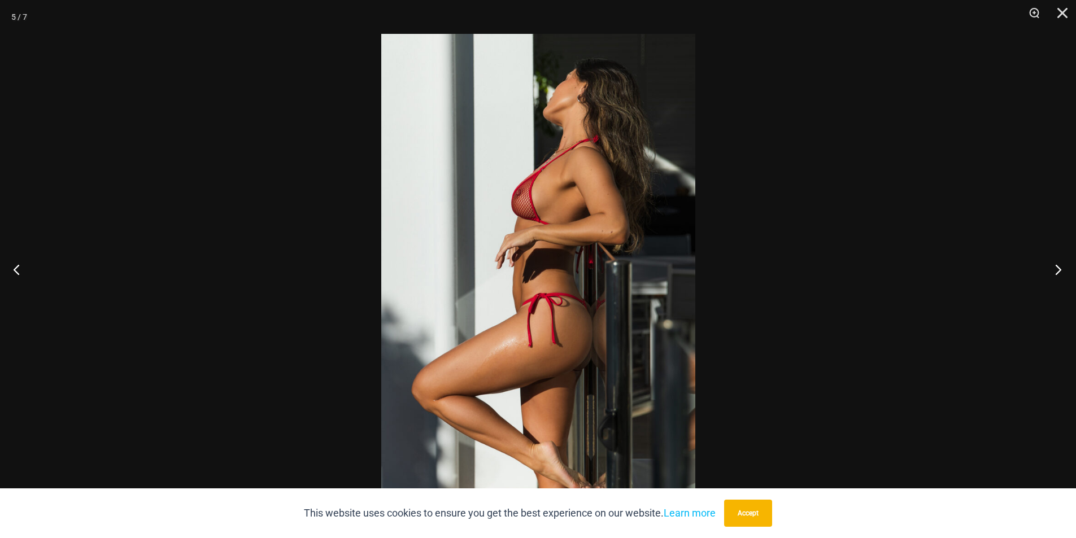
click at [1051, 259] on button "Next" at bounding box center [1054, 269] width 42 height 56
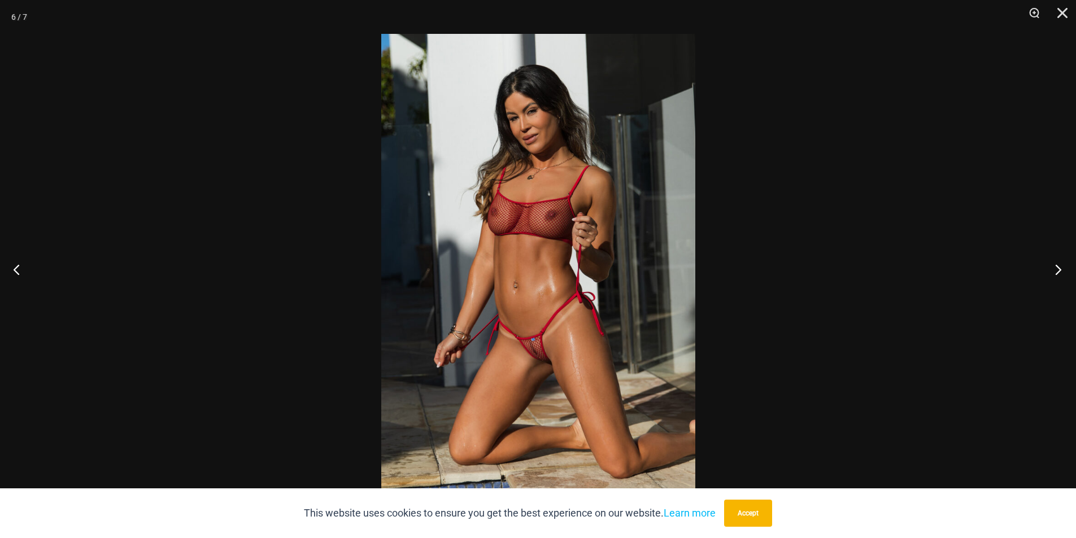
click at [1051, 259] on button "Next" at bounding box center [1054, 269] width 42 height 56
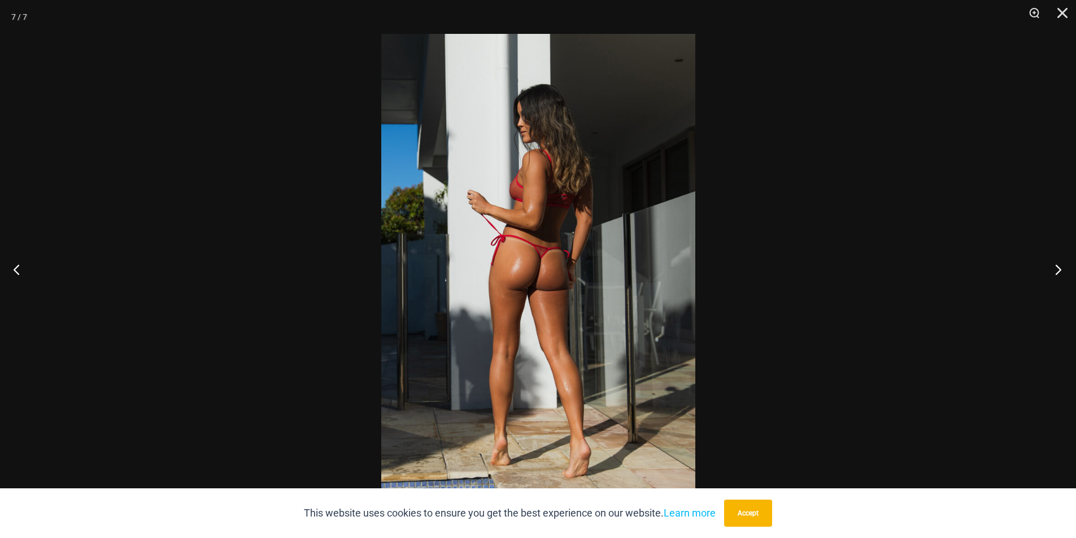
click at [1054, 256] on button "Next" at bounding box center [1054, 269] width 42 height 56
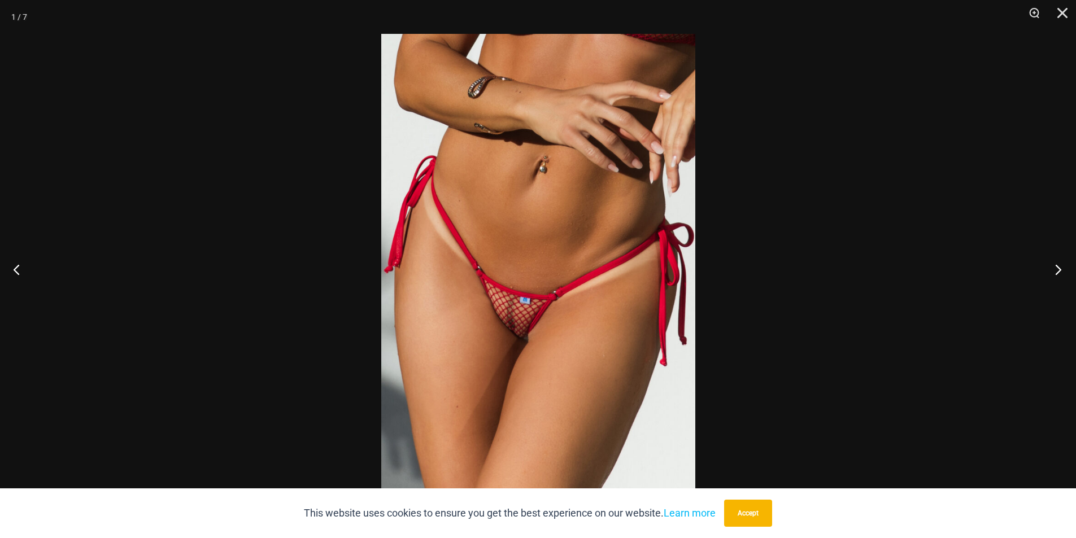
click at [1057, 258] on button "Next" at bounding box center [1054, 269] width 42 height 56
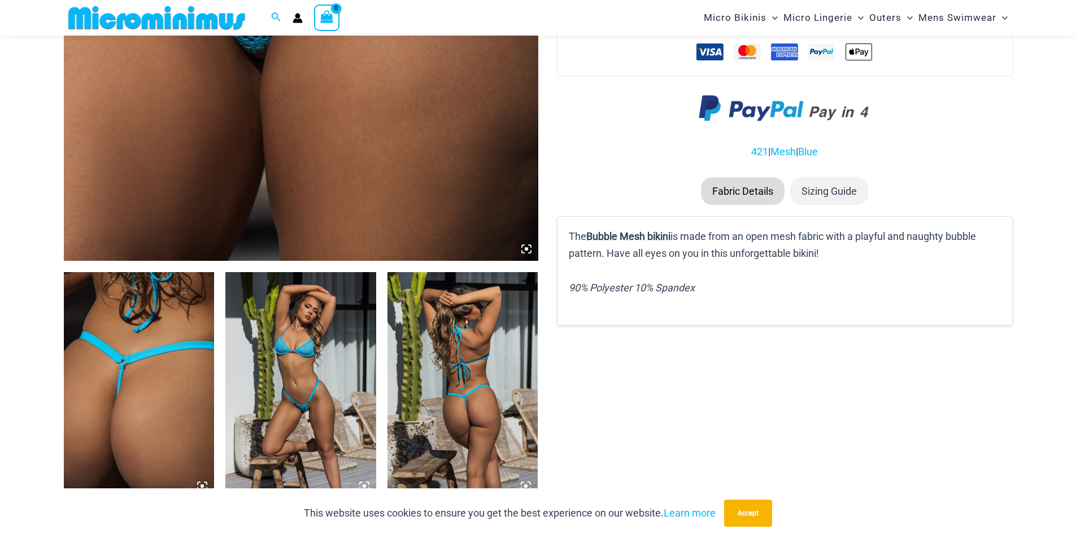
scroll to position [555, 0]
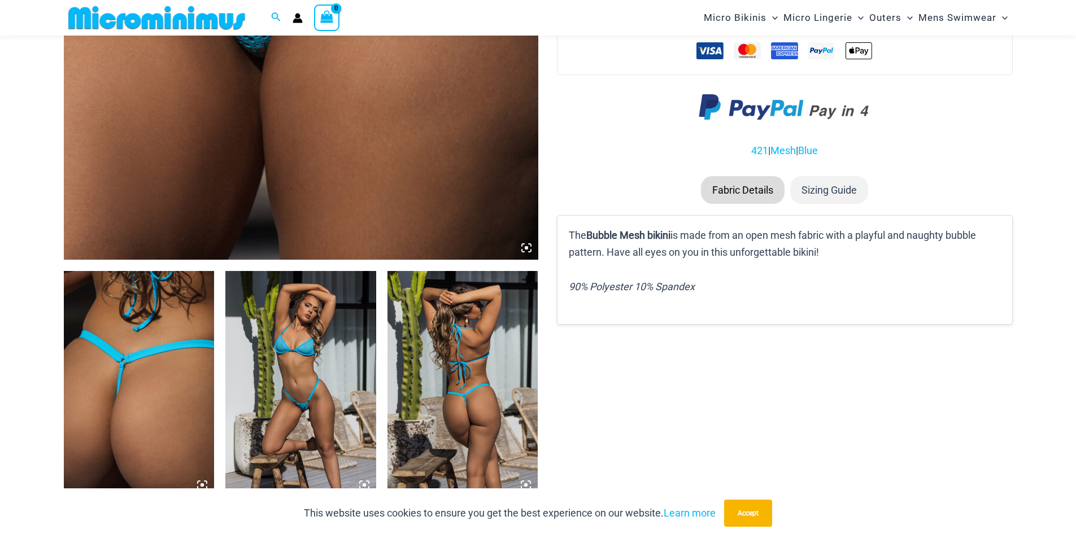
click at [527, 245] on icon at bounding box center [526, 248] width 10 height 10
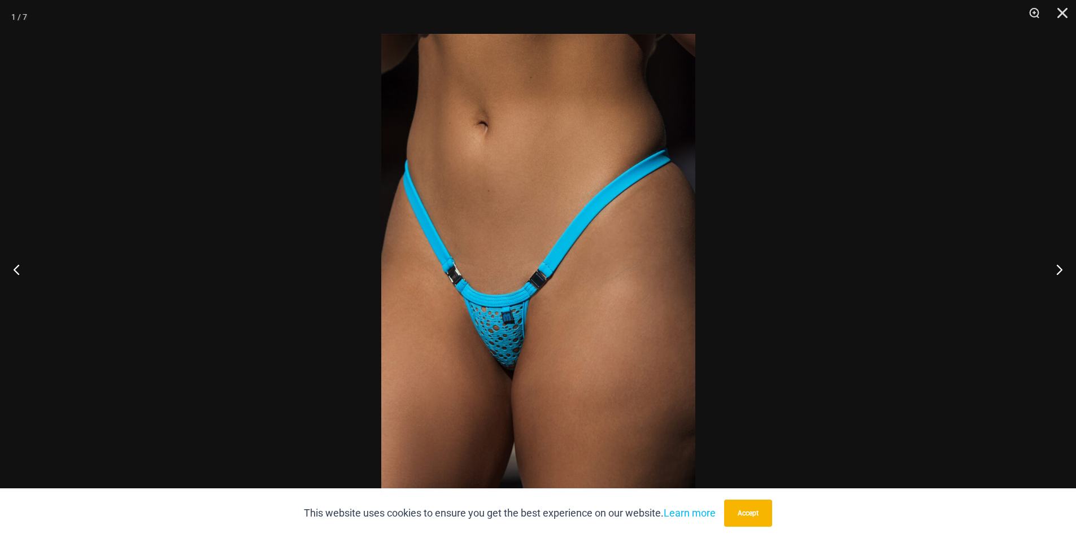
click at [523, 267] on img at bounding box center [538, 269] width 314 height 470
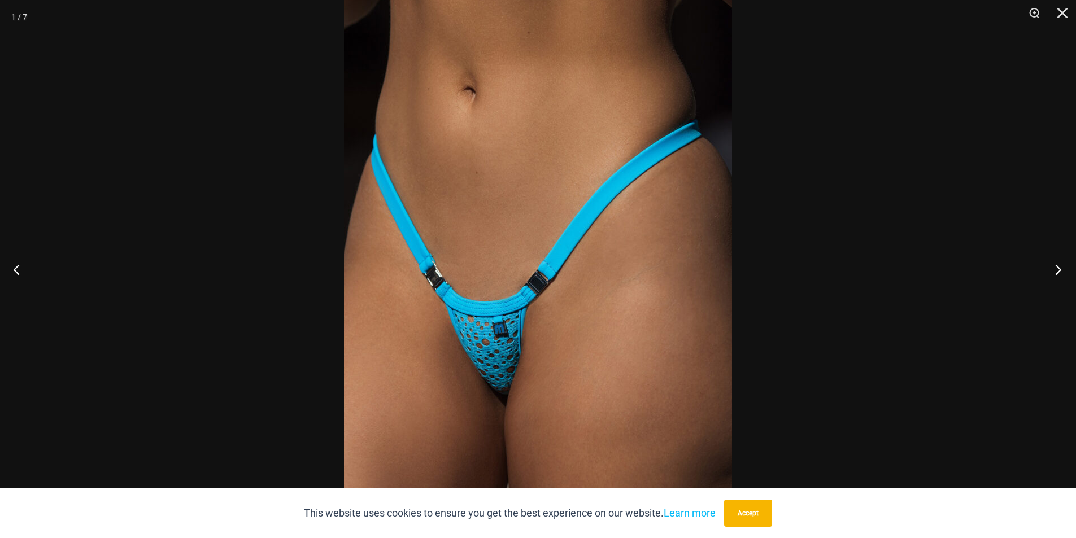
click at [1060, 257] on button "Next" at bounding box center [1054, 269] width 42 height 56
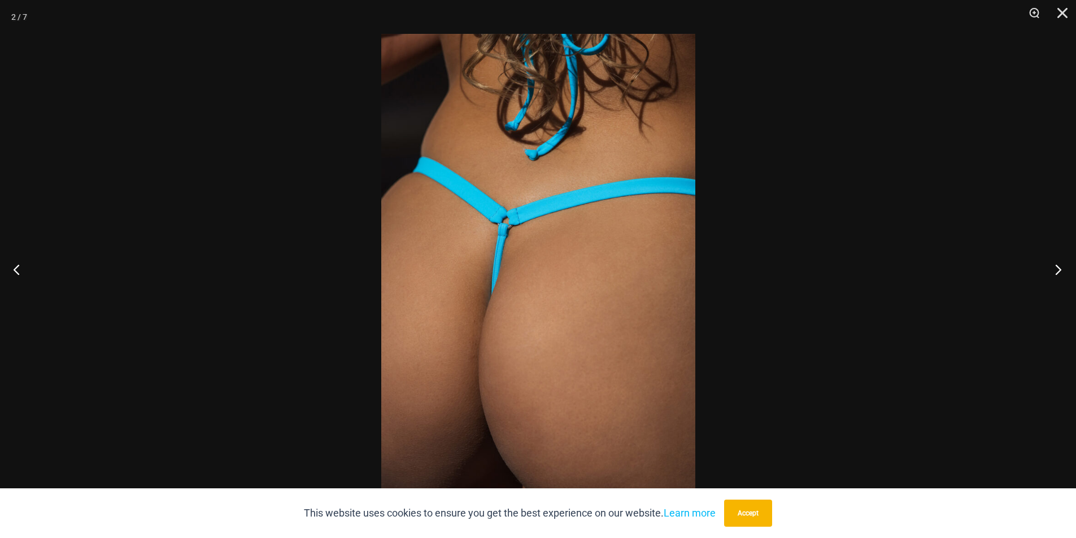
click at [1061, 259] on button "Next" at bounding box center [1054, 269] width 42 height 56
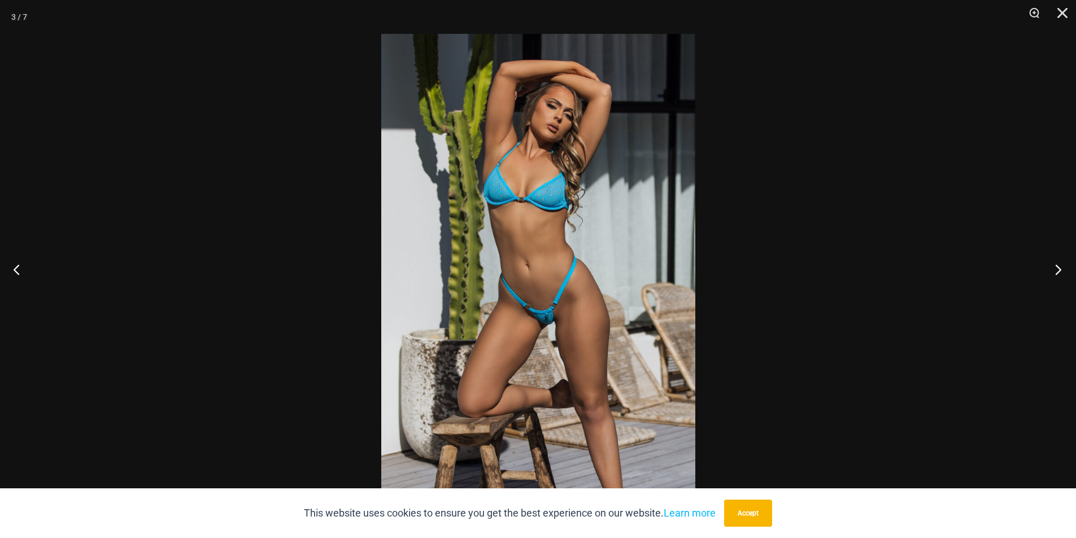
click at [1061, 255] on button "Next" at bounding box center [1054, 269] width 42 height 56
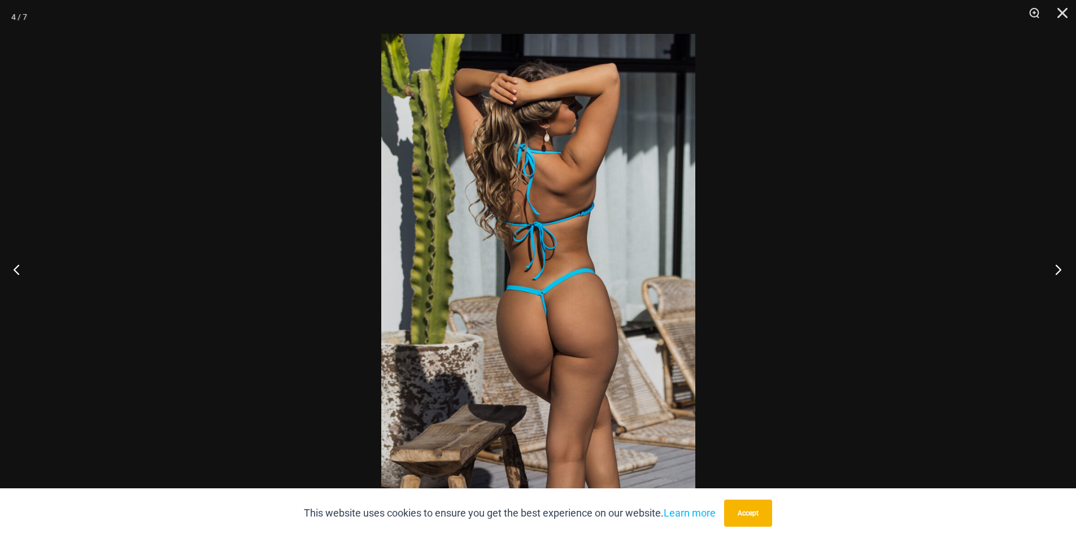
click at [1061, 253] on button "Next" at bounding box center [1054, 269] width 42 height 56
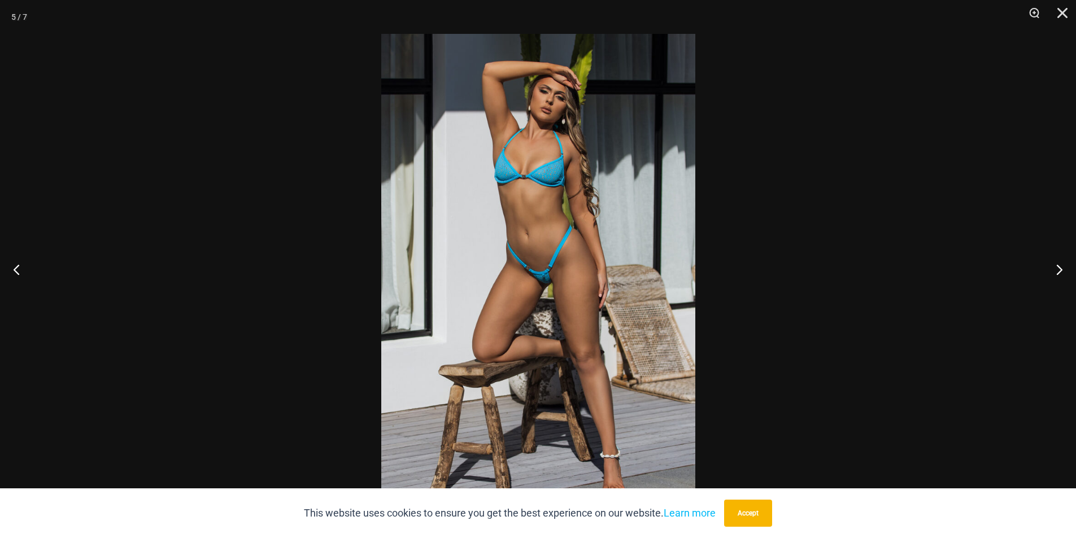
click at [552, 285] on img at bounding box center [538, 269] width 314 height 470
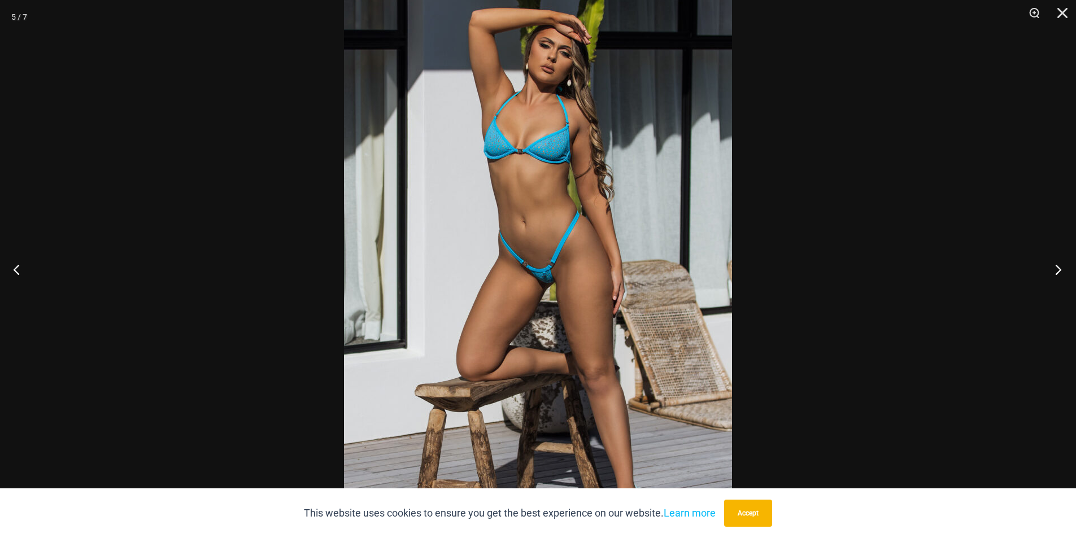
click at [1062, 270] on button "Next" at bounding box center [1054, 269] width 42 height 56
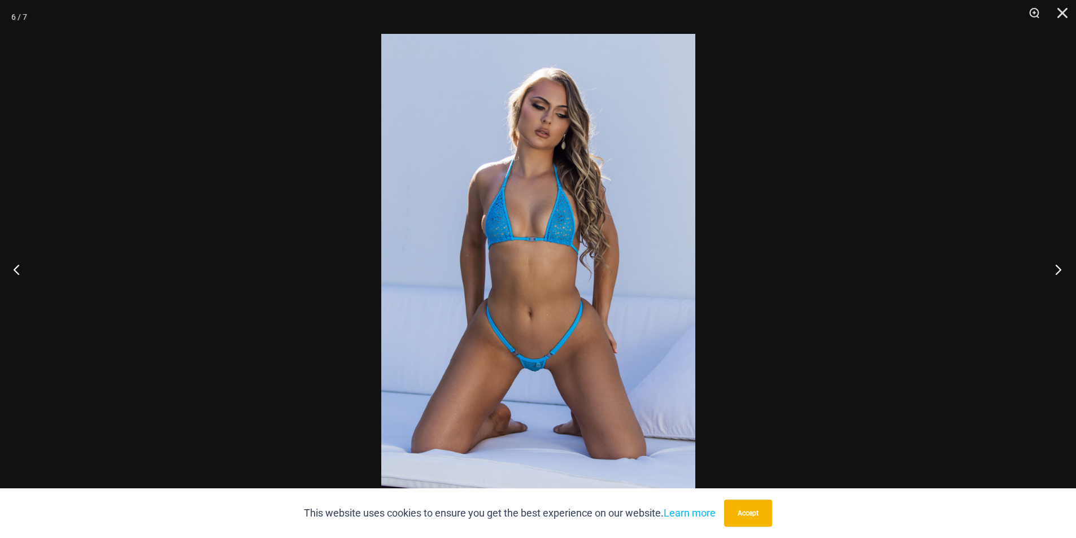
click at [1061, 262] on button "Next" at bounding box center [1054, 269] width 42 height 56
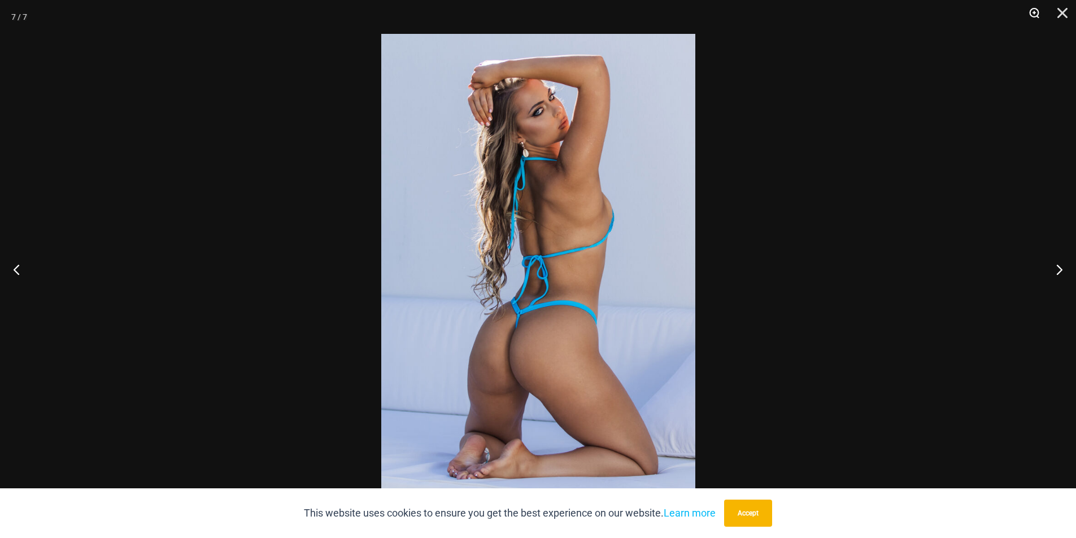
click at [1039, 19] on button "Zoom" at bounding box center [1030, 17] width 28 height 34
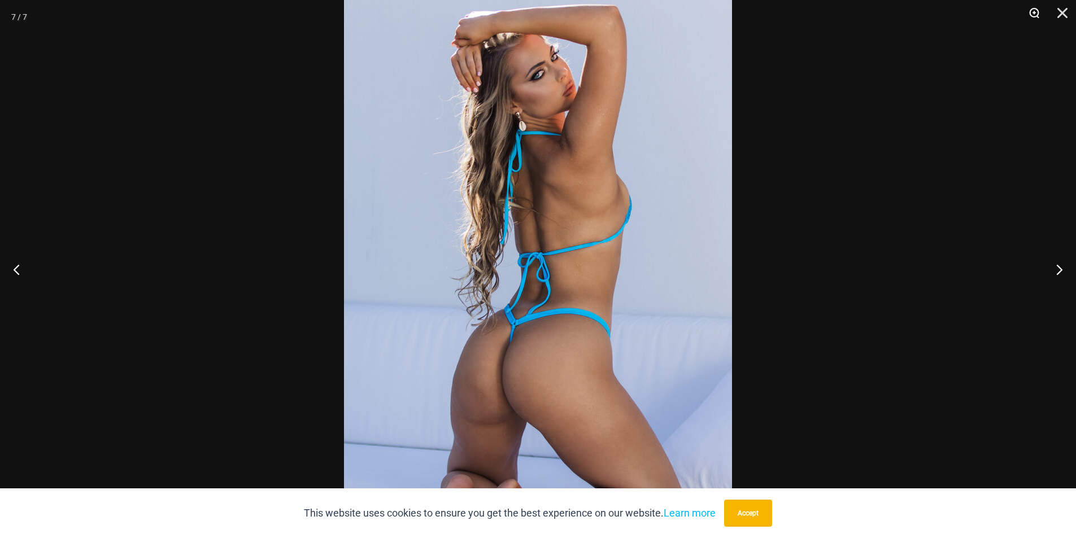
click at [1039, 19] on button "Zoom" at bounding box center [1030, 17] width 28 height 34
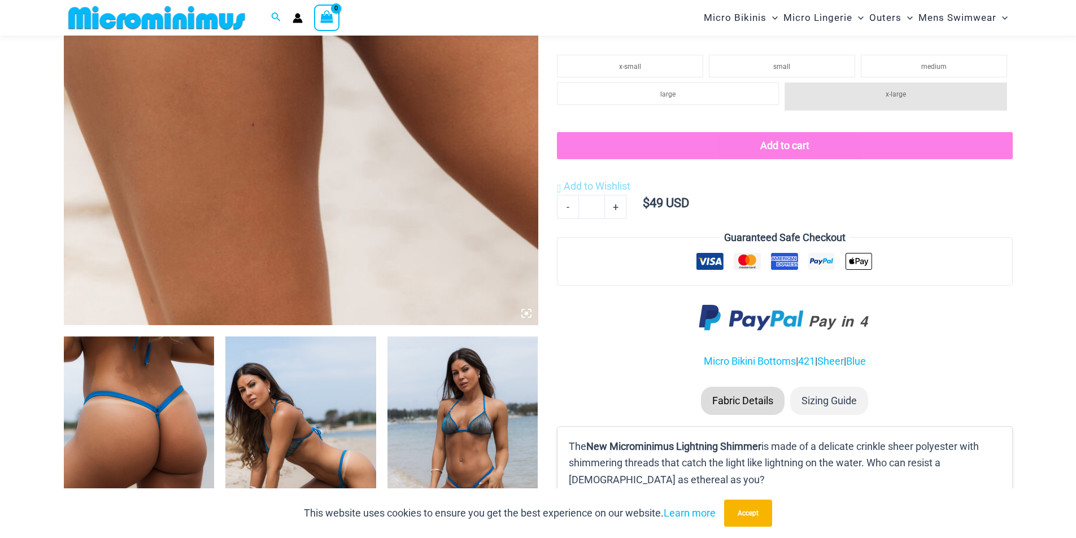
scroll to position [498, 0]
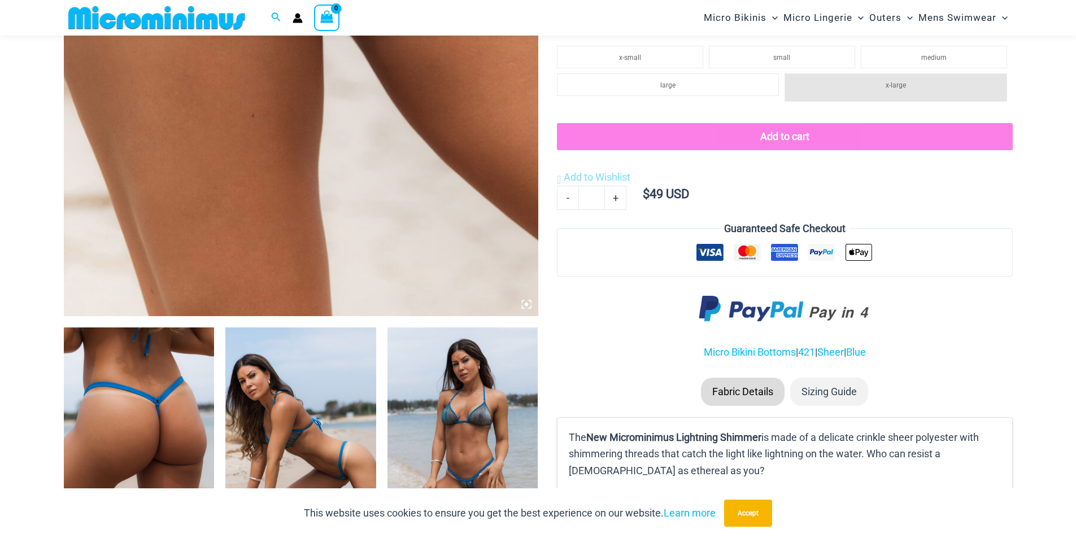
click at [523, 307] on icon at bounding box center [526, 304] width 10 height 10
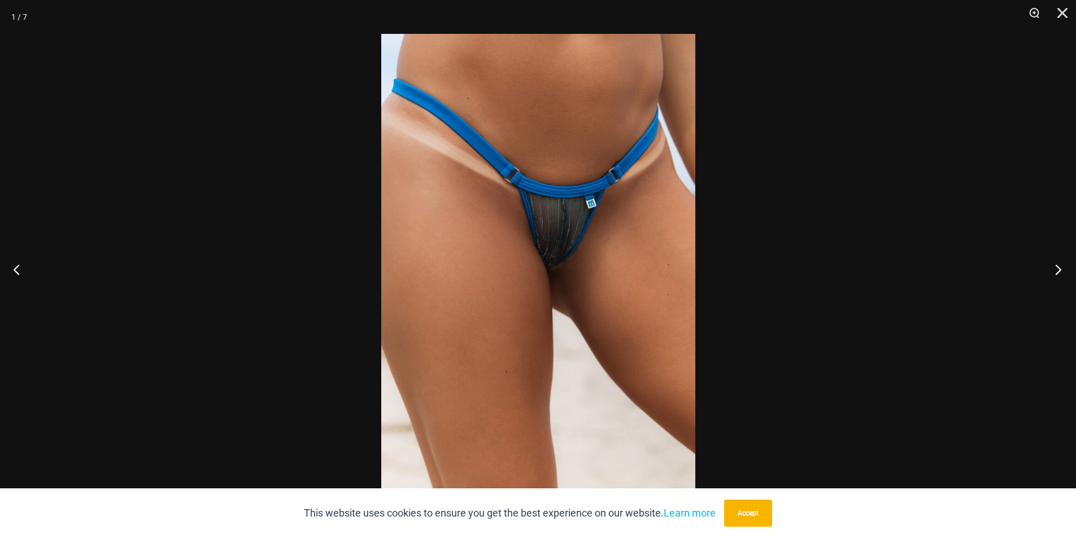
click at [1062, 274] on button "Next" at bounding box center [1054, 269] width 42 height 56
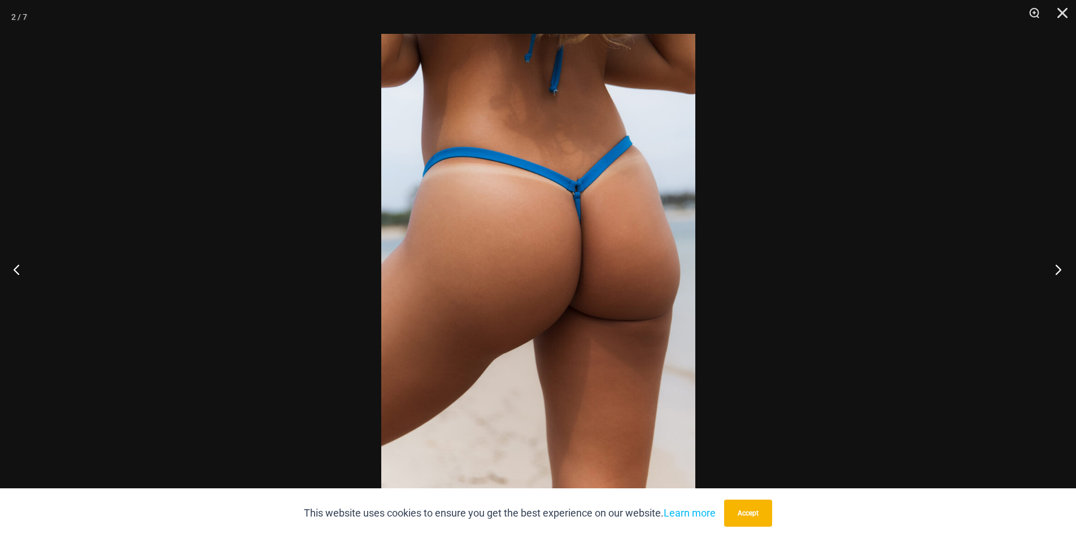
click at [1062, 274] on button "Next" at bounding box center [1054, 269] width 42 height 56
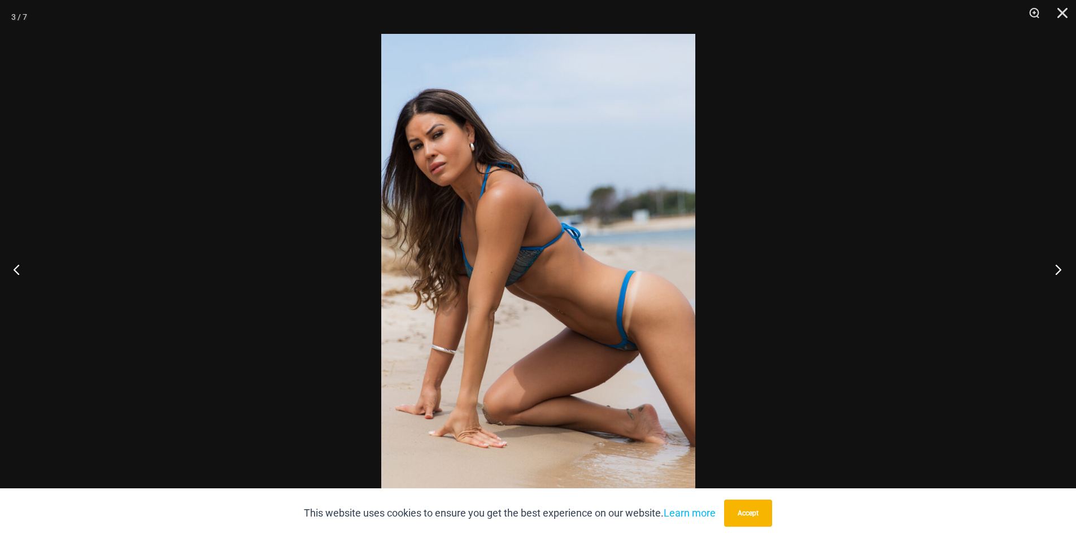
click at [1071, 272] on button "Next" at bounding box center [1054, 269] width 42 height 56
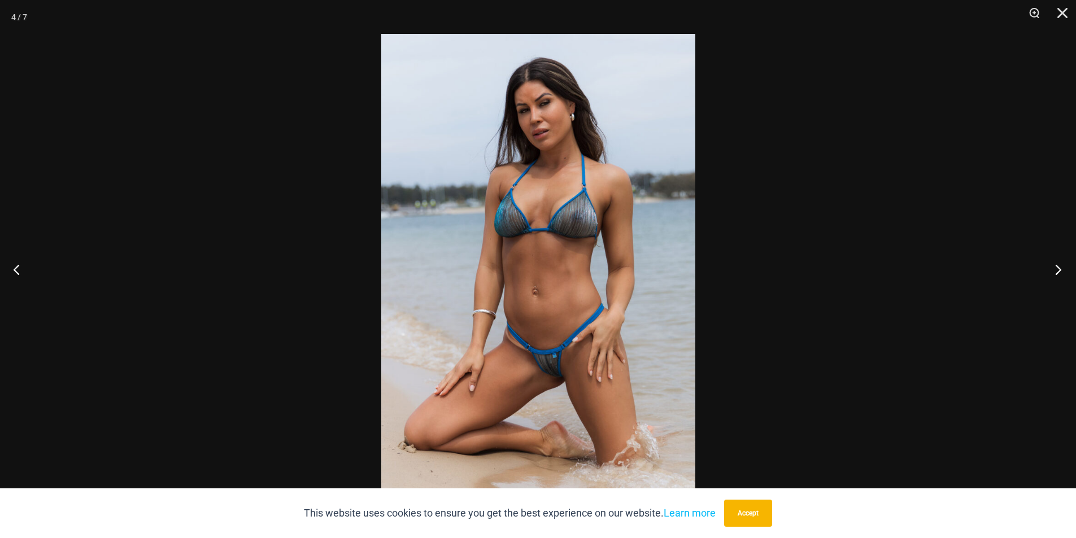
click at [1071, 272] on button "Next" at bounding box center [1054, 269] width 42 height 56
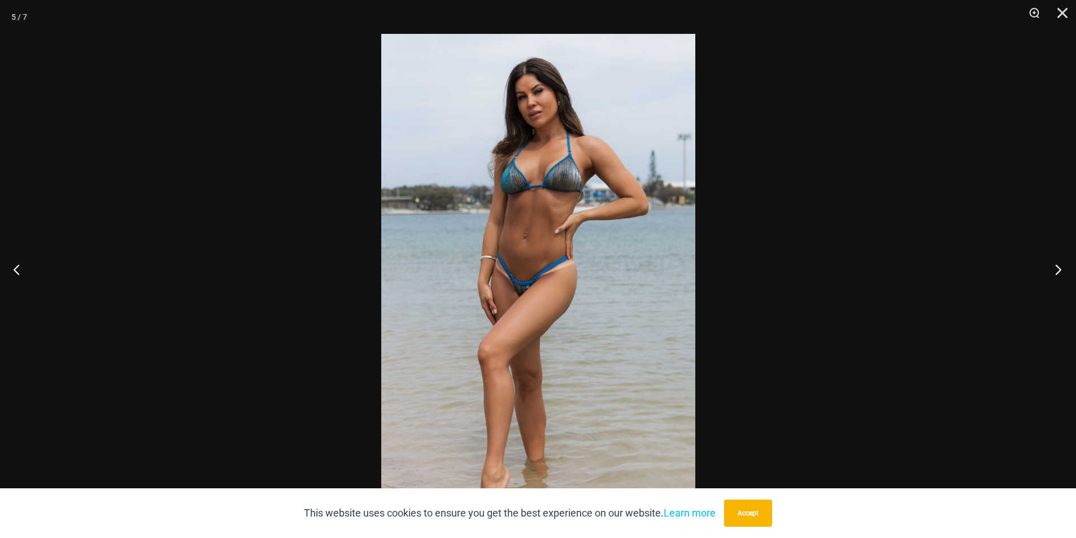
click at [1071, 272] on button "Next" at bounding box center [1054, 269] width 42 height 56
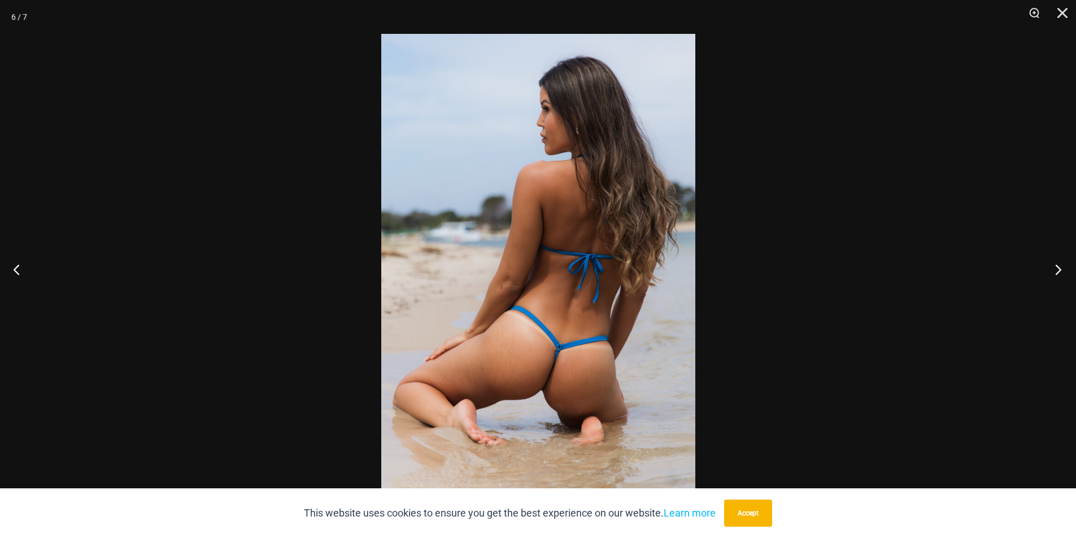
click at [1071, 272] on button "Next" at bounding box center [1054, 269] width 42 height 56
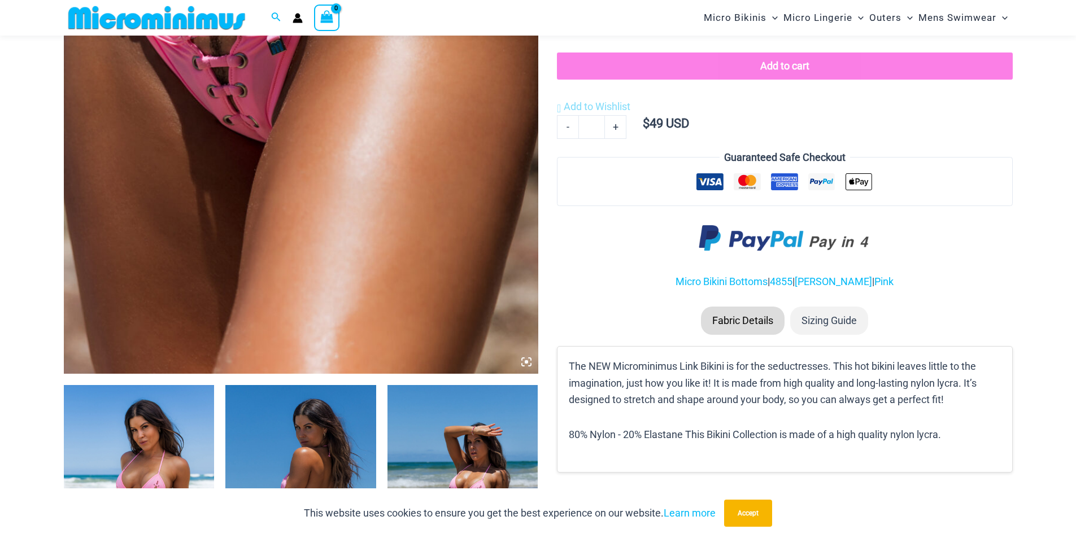
scroll to position [442, 0]
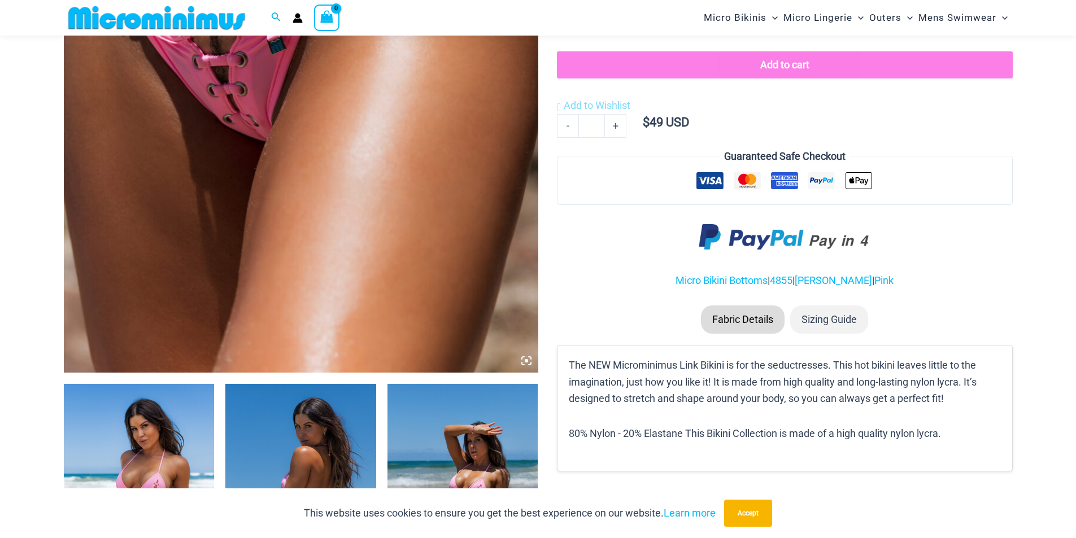
click at [529, 364] on icon at bounding box center [526, 361] width 10 height 10
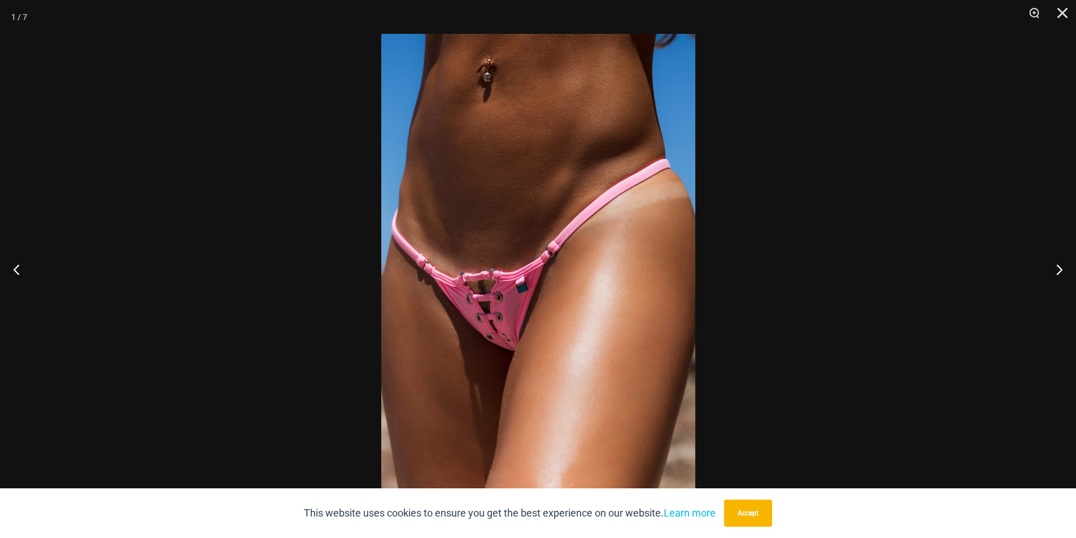
click at [581, 307] on img at bounding box center [538, 269] width 314 height 470
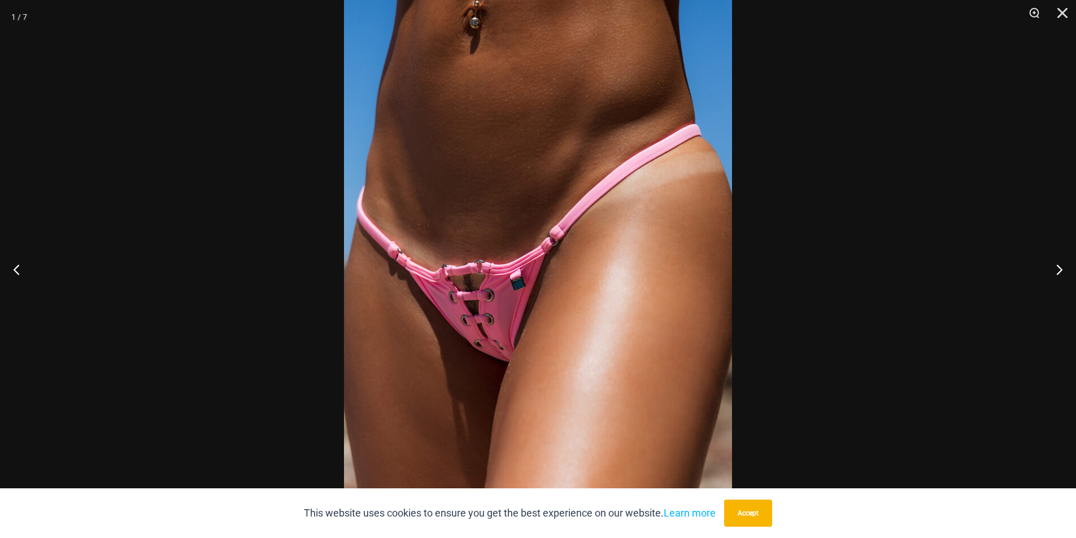
click at [576, 306] on img at bounding box center [538, 261] width 388 height 582
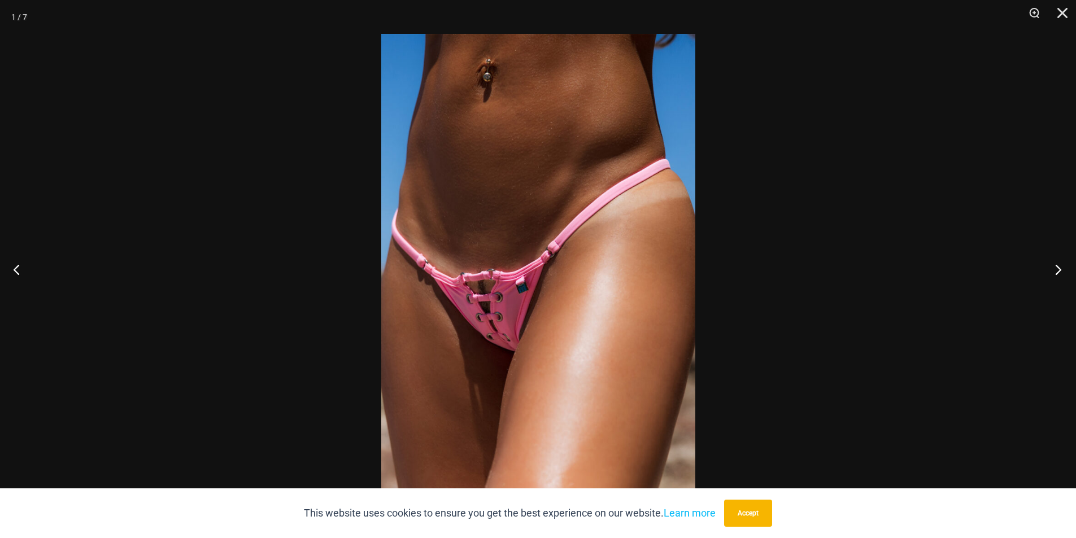
click at [1060, 273] on button "Next" at bounding box center [1054, 269] width 42 height 56
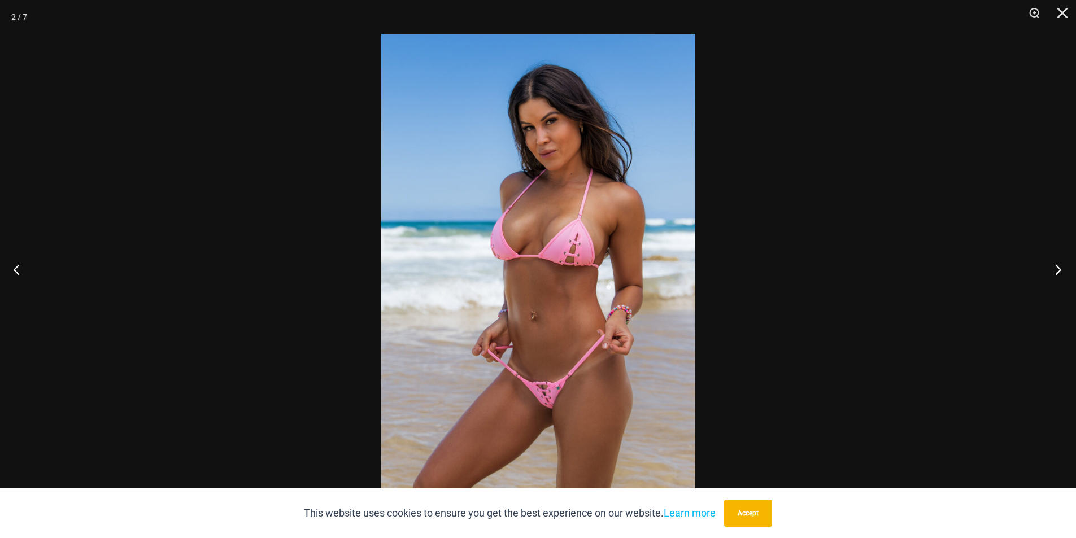
click at [1060, 273] on button "Next" at bounding box center [1054, 269] width 42 height 56
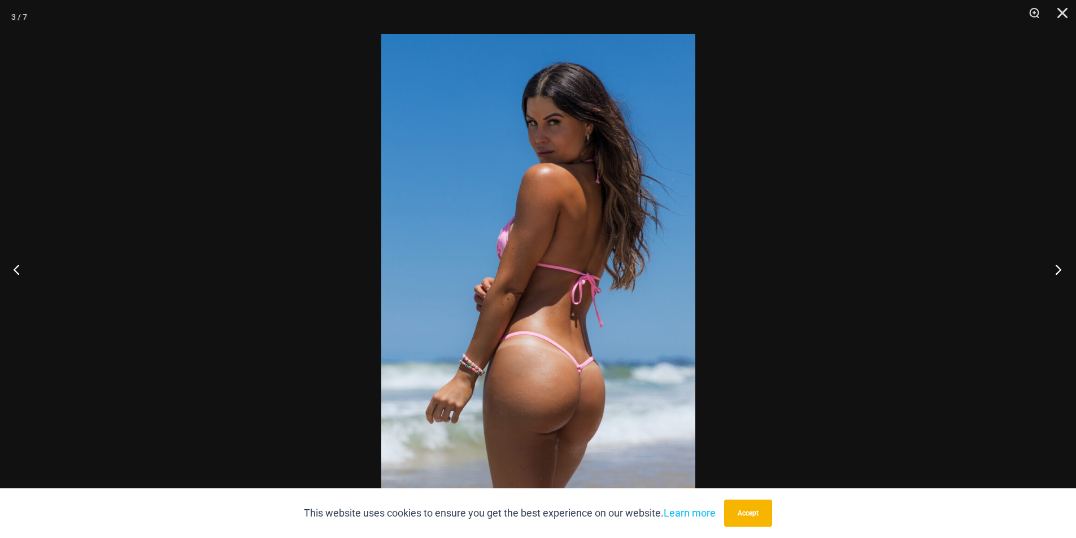
click at [1060, 273] on button "Next" at bounding box center [1054, 269] width 42 height 56
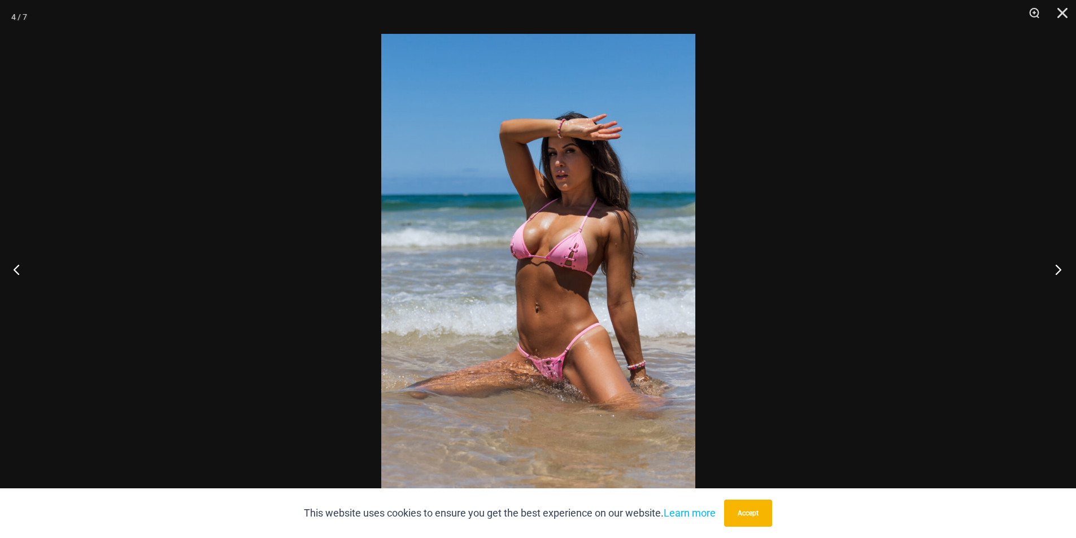
click at [1060, 273] on button "Next" at bounding box center [1054, 269] width 42 height 56
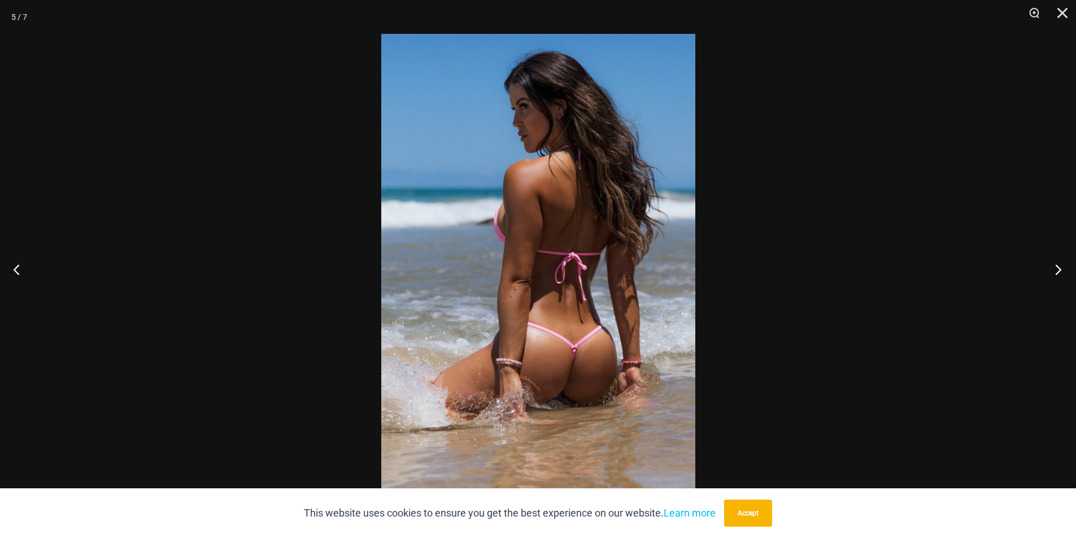
click at [1060, 273] on button "Next" at bounding box center [1054, 269] width 42 height 56
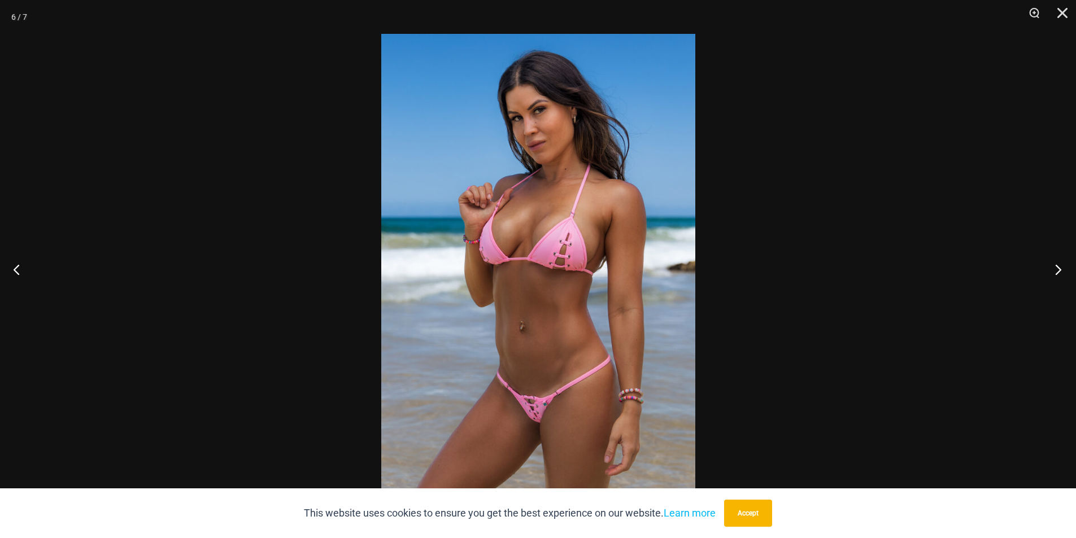
click at [1060, 270] on button "Next" at bounding box center [1054, 269] width 42 height 56
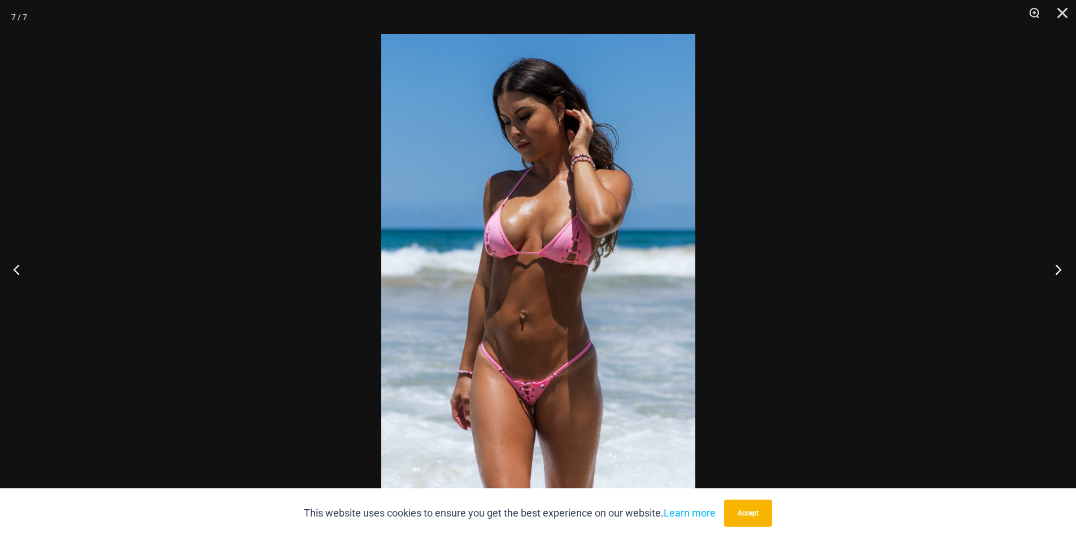
click at [1060, 270] on button "Next" at bounding box center [1054, 269] width 42 height 56
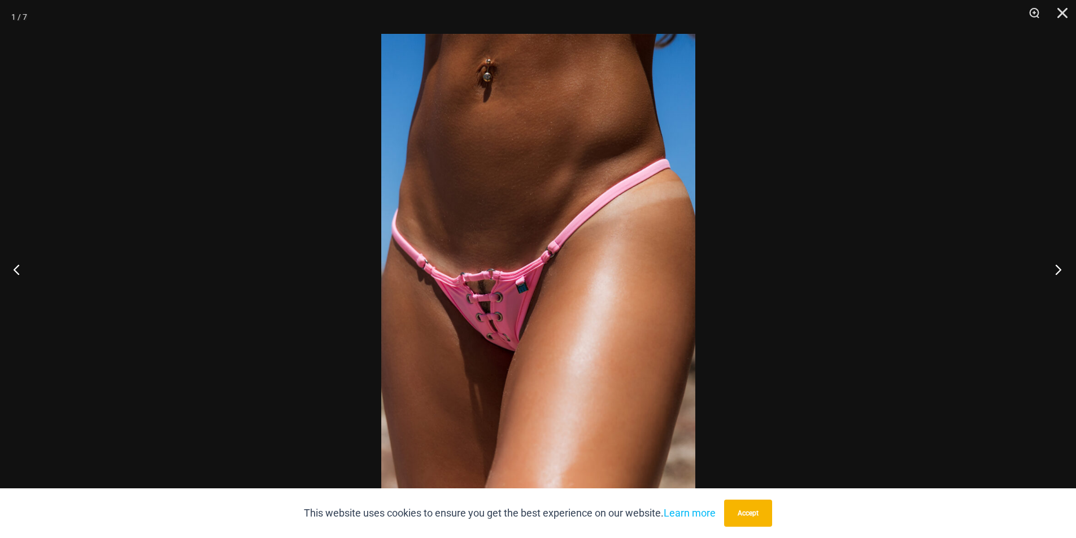
click at [1060, 270] on button "Next" at bounding box center [1054, 269] width 42 height 56
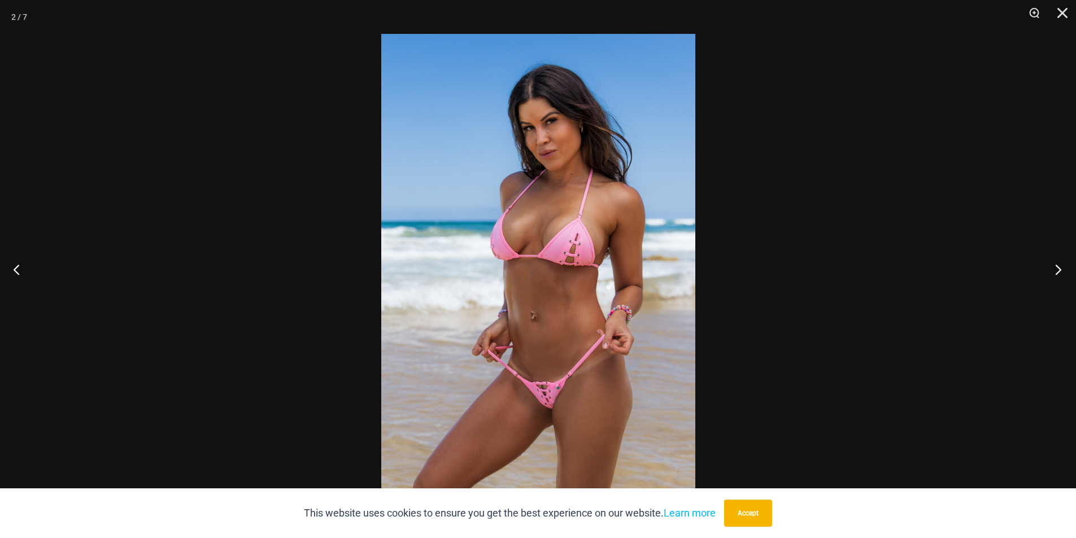
click at [1060, 270] on button "Next" at bounding box center [1054, 269] width 42 height 56
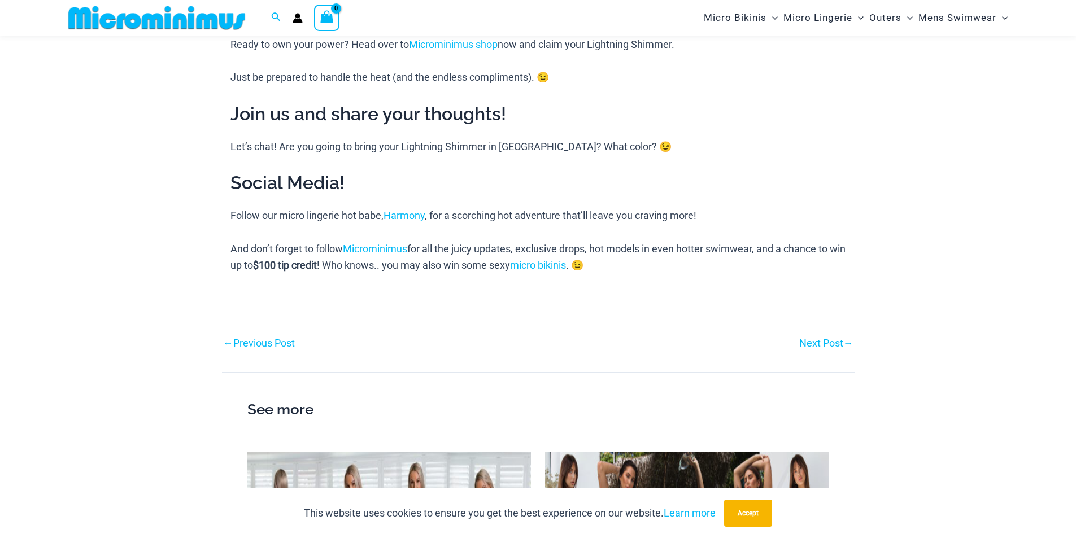
scroll to position [1629, 0]
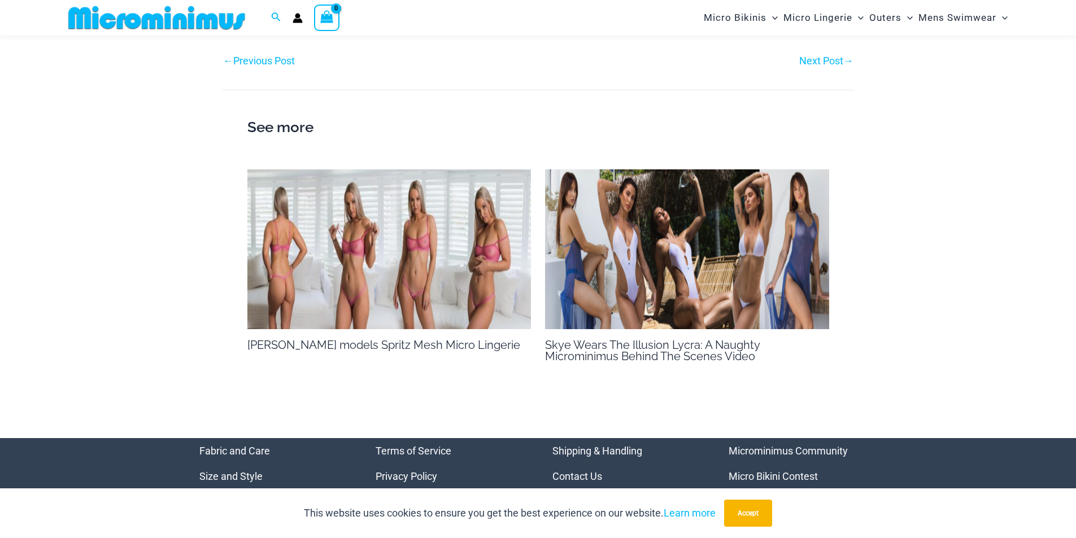
click at [459, 230] on img at bounding box center [389, 249] width 284 height 160
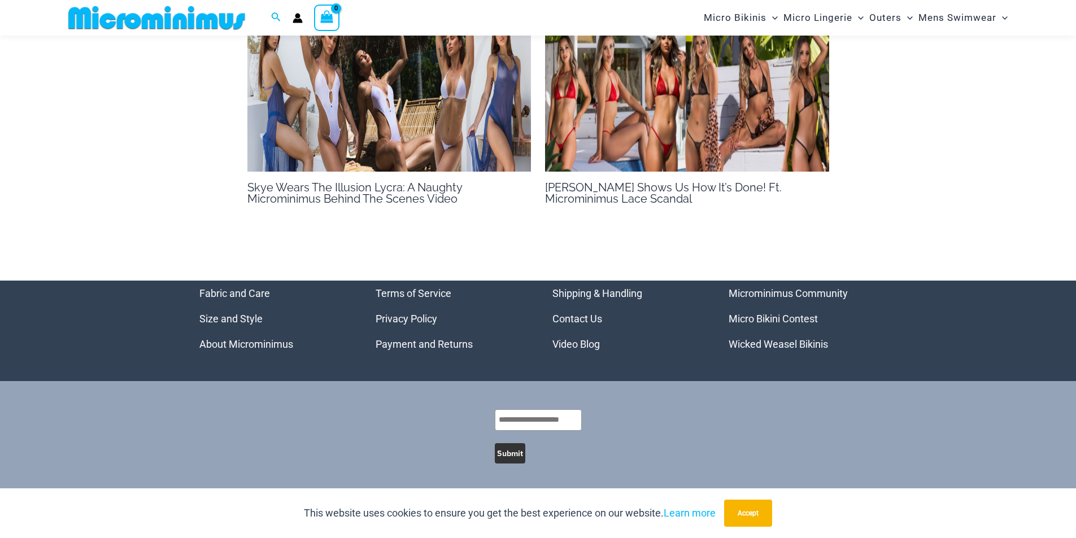
scroll to position [981, 0]
